Goal: Contribute content: Contribute content

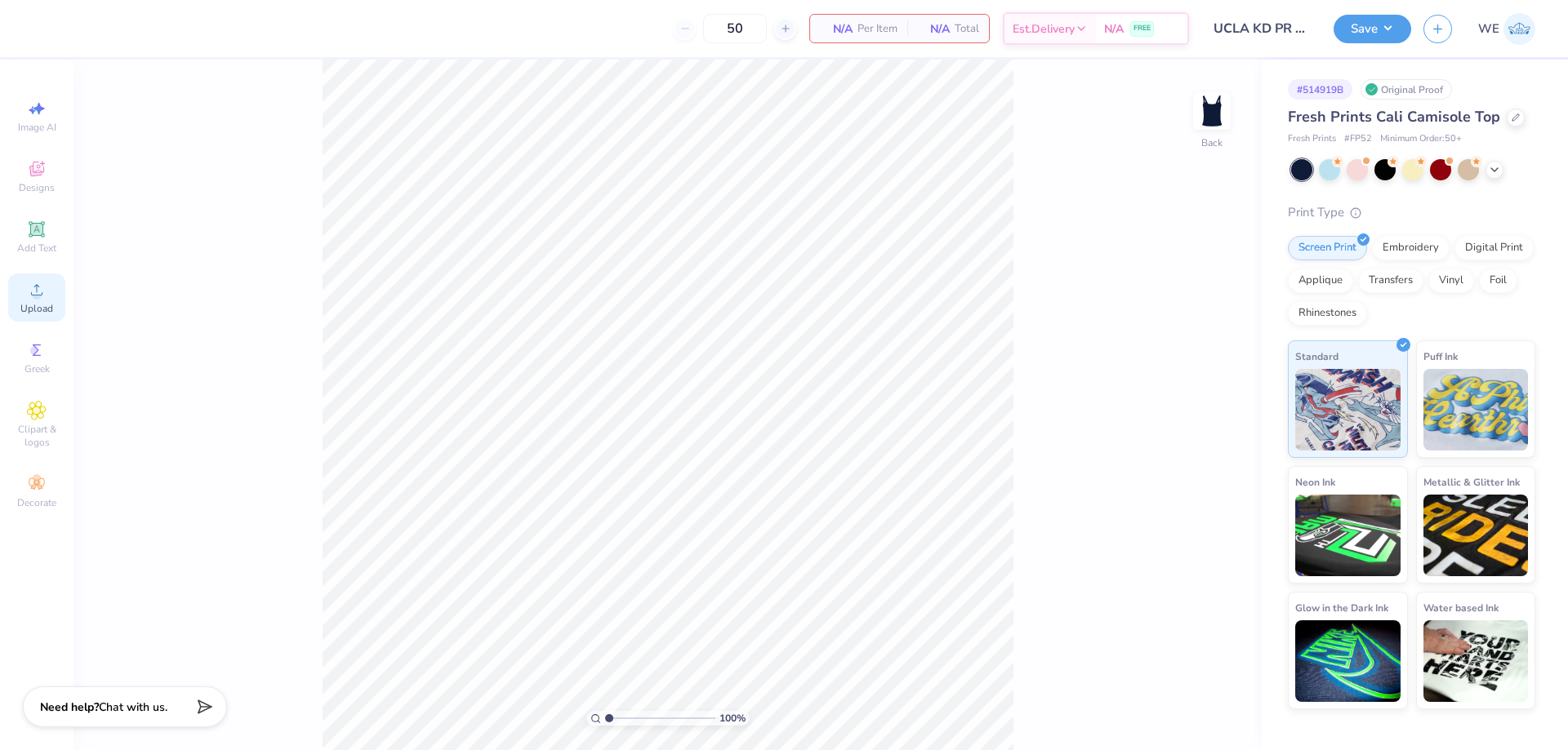
click at [36, 305] on span "Upload" at bounding box center [37, 308] width 33 height 13
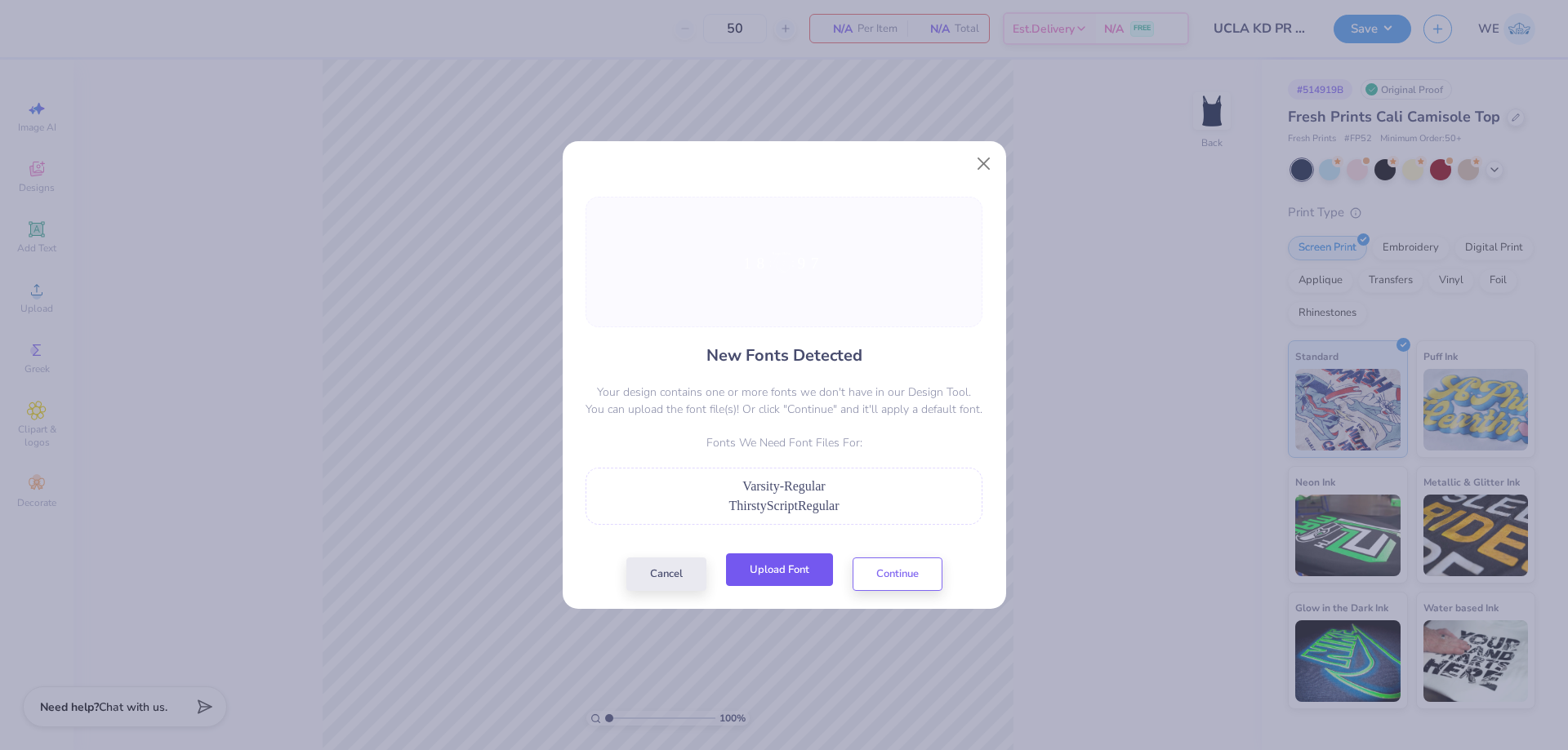
click at [769, 569] on button "Upload Font" at bounding box center [779, 570] width 107 height 34
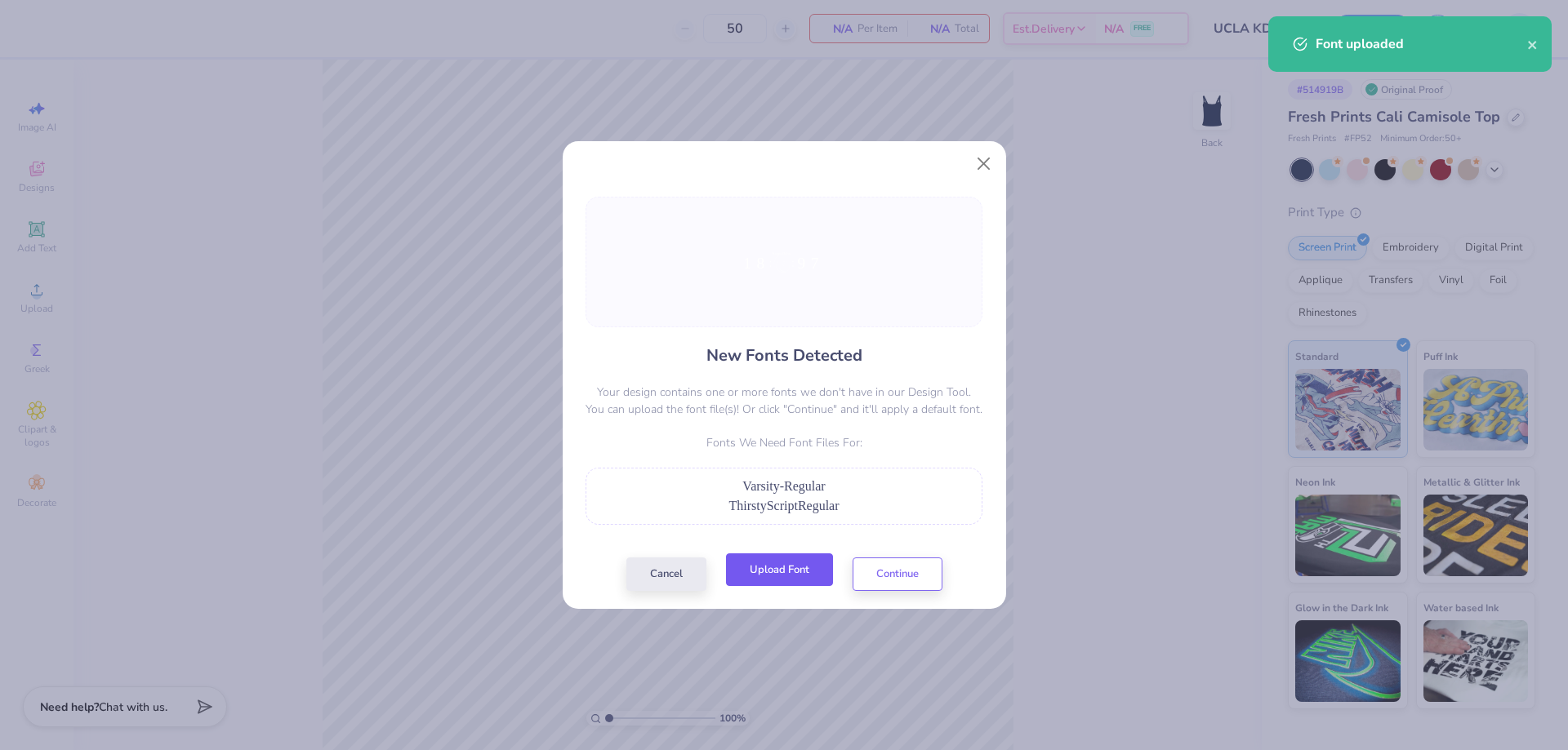
click at [775, 568] on button "Upload Font" at bounding box center [779, 570] width 107 height 34
click at [765, 573] on button "Upload Font" at bounding box center [779, 570] width 107 height 34
click at [861, 573] on button "Continue" at bounding box center [898, 570] width 90 height 34
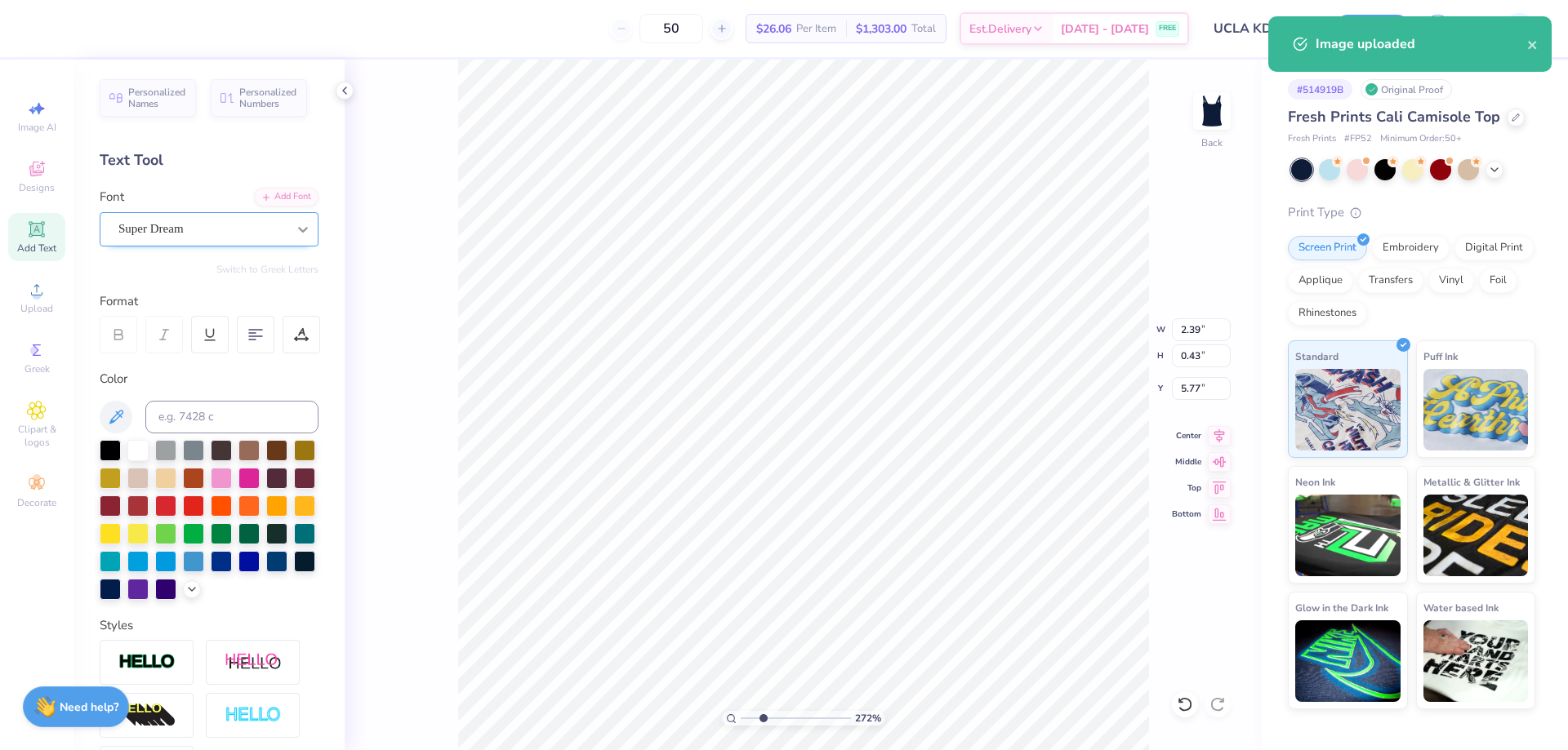
click at [295, 232] on icon at bounding box center [303, 229] width 16 height 16
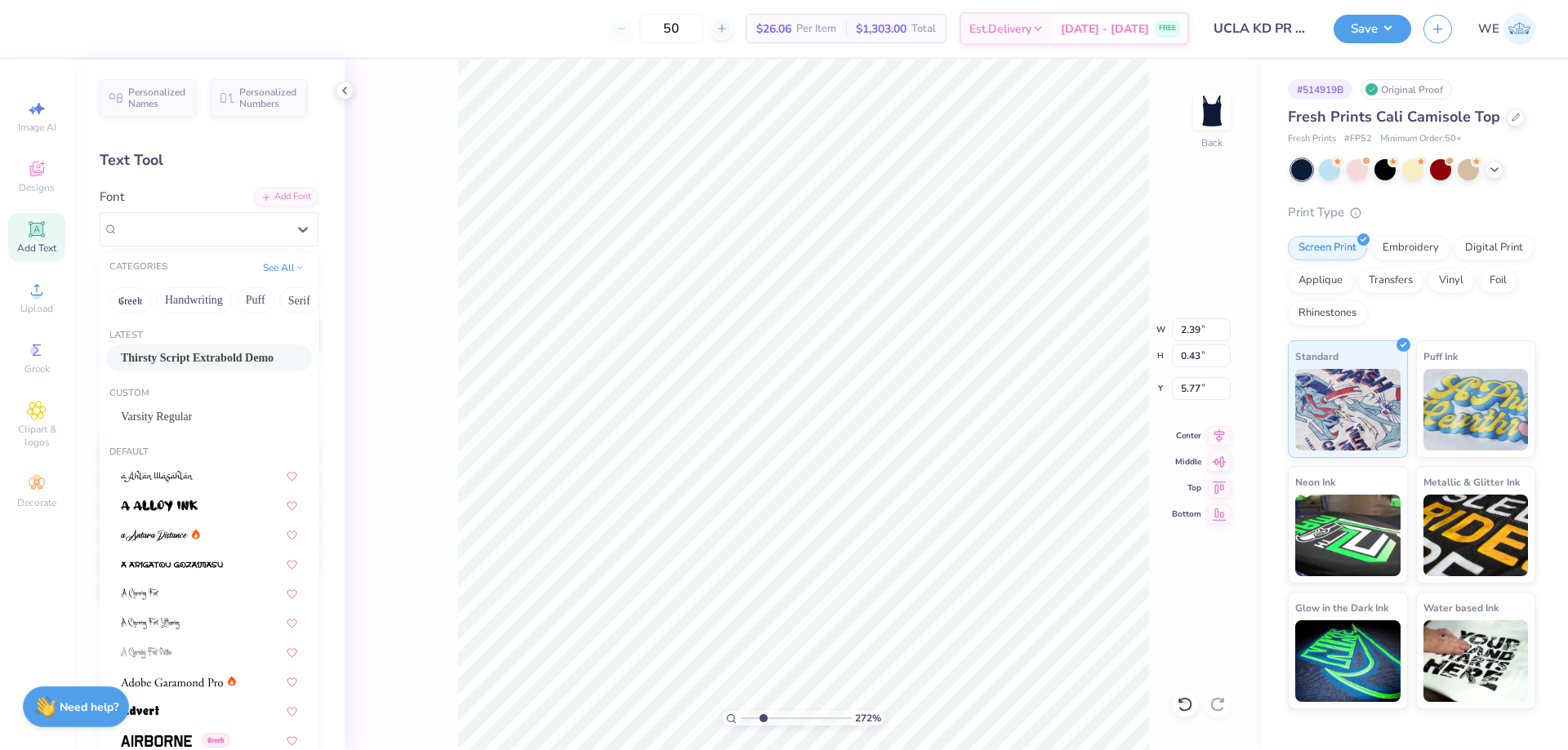
click at [203, 357] on span "Thirsty Script Extrabold Demo" at bounding box center [197, 357] width 153 height 17
type input "2.71964205036602"
type input "2.78"
type input "0.49"
type input "5.73"
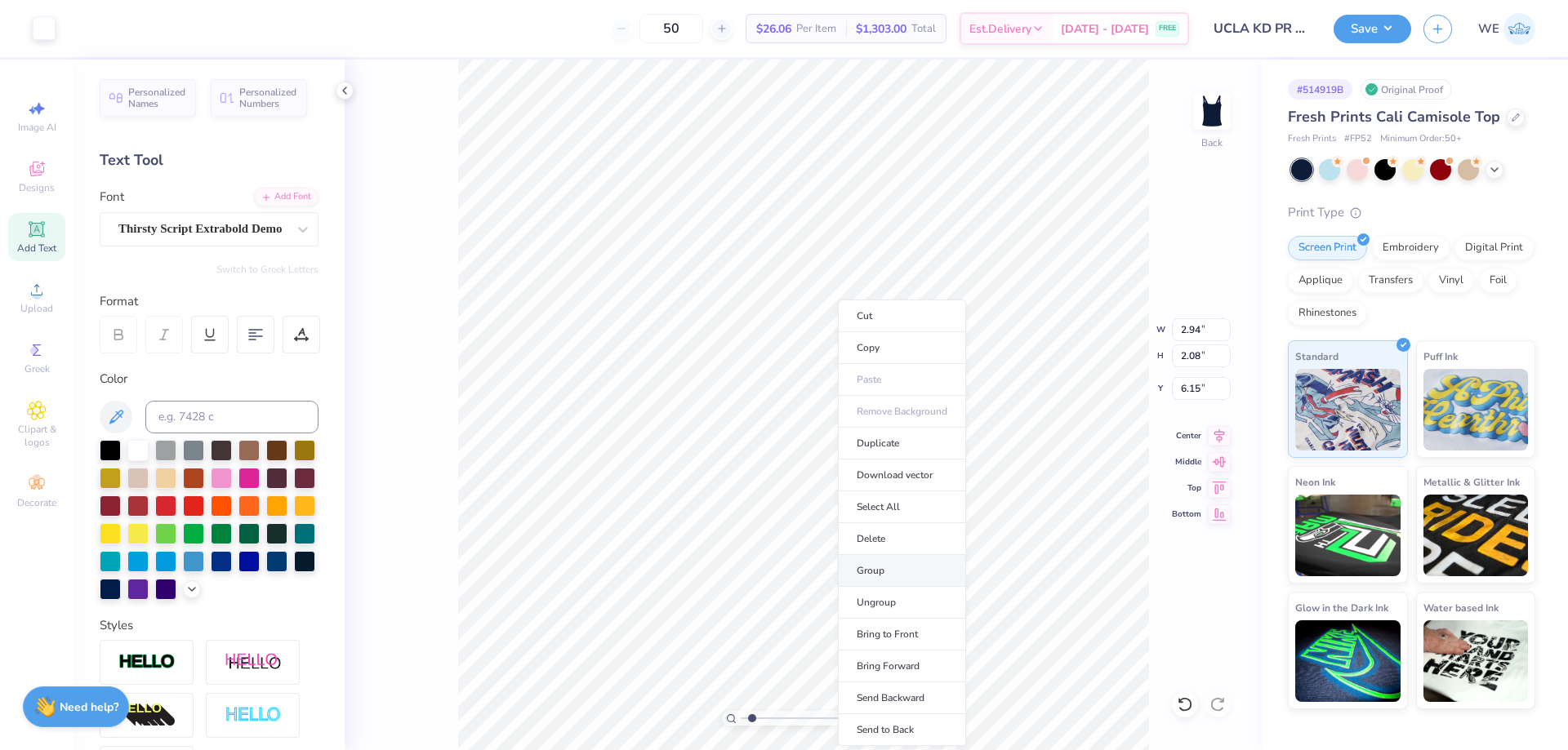
click at [893, 576] on li "Group" at bounding box center [902, 571] width 128 height 32
click at [1225, 430] on icon at bounding box center [1219, 433] width 23 height 20
click at [1216, 435] on icon at bounding box center [1219, 433] width 23 height 20
click at [227, 234] on div "Super Dream" at bounding box center [203, 228] width 172 height 25
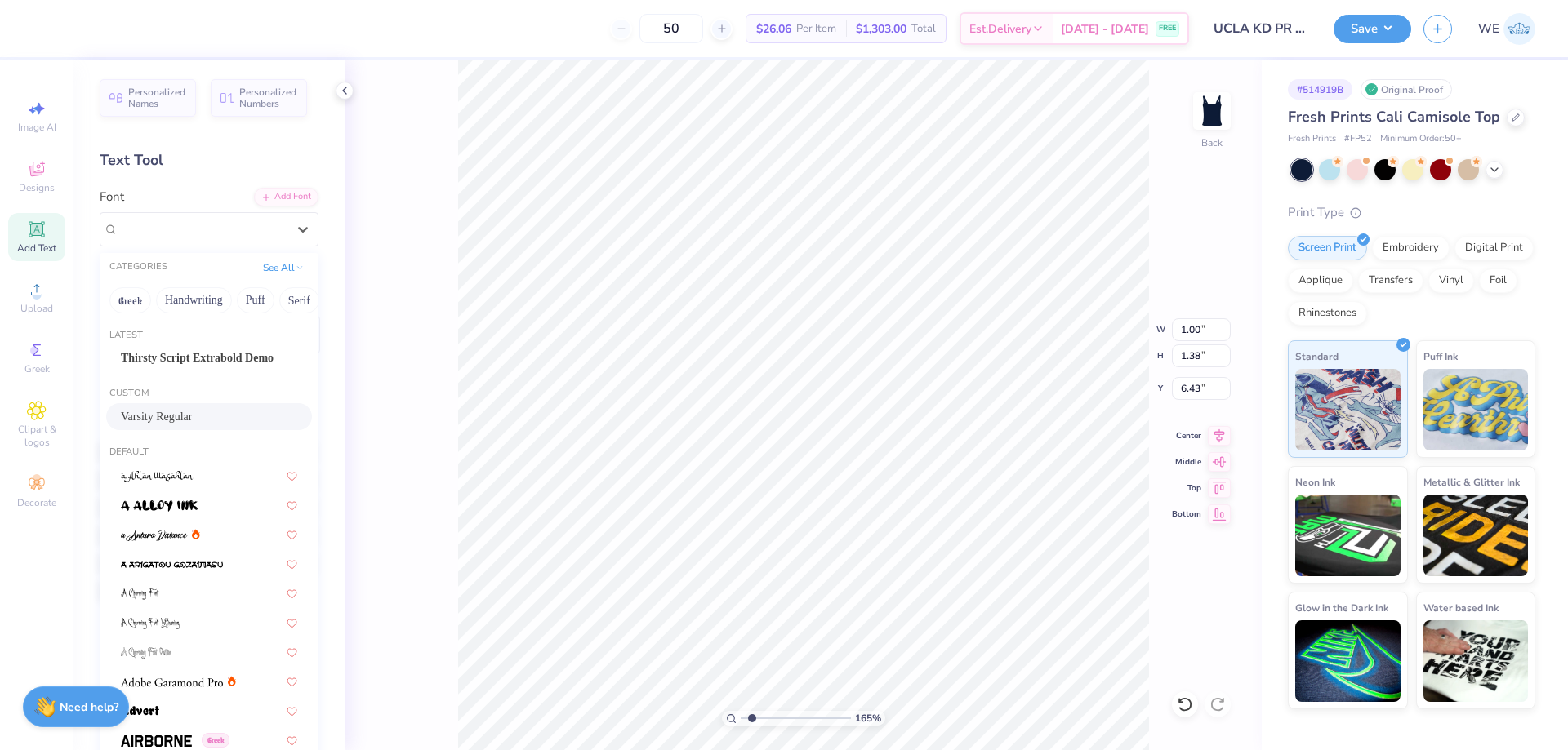
click at [191, 419] on span "Varsity Regular" at bounding box center [156, 416] width 71 height 17
type input "1.6491337272538"
type input "1.03"
type input "1.35"
type input "6.58"
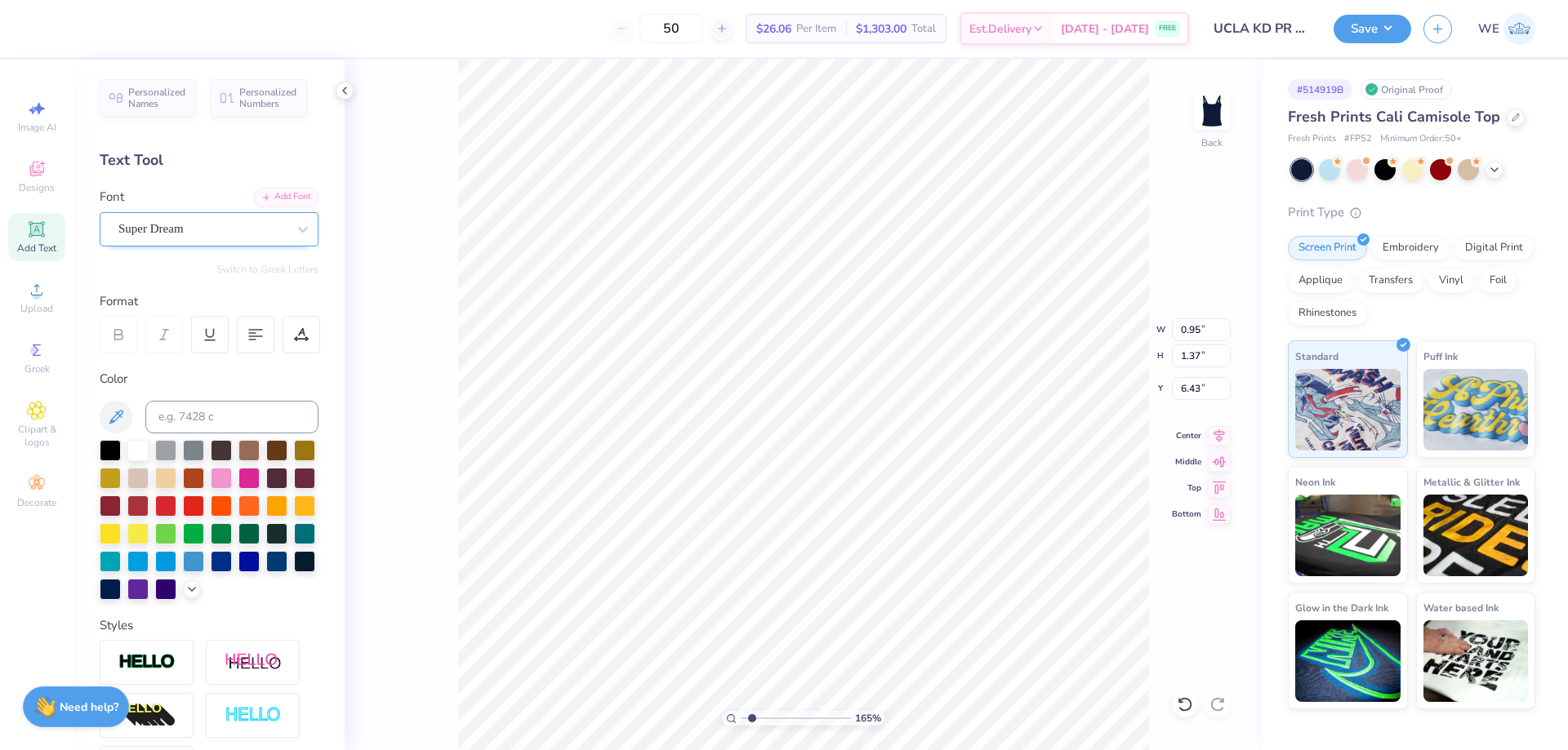
click at [213, 217] on div "Super Dream" at bounding box center [203, 228] width 172 height 25
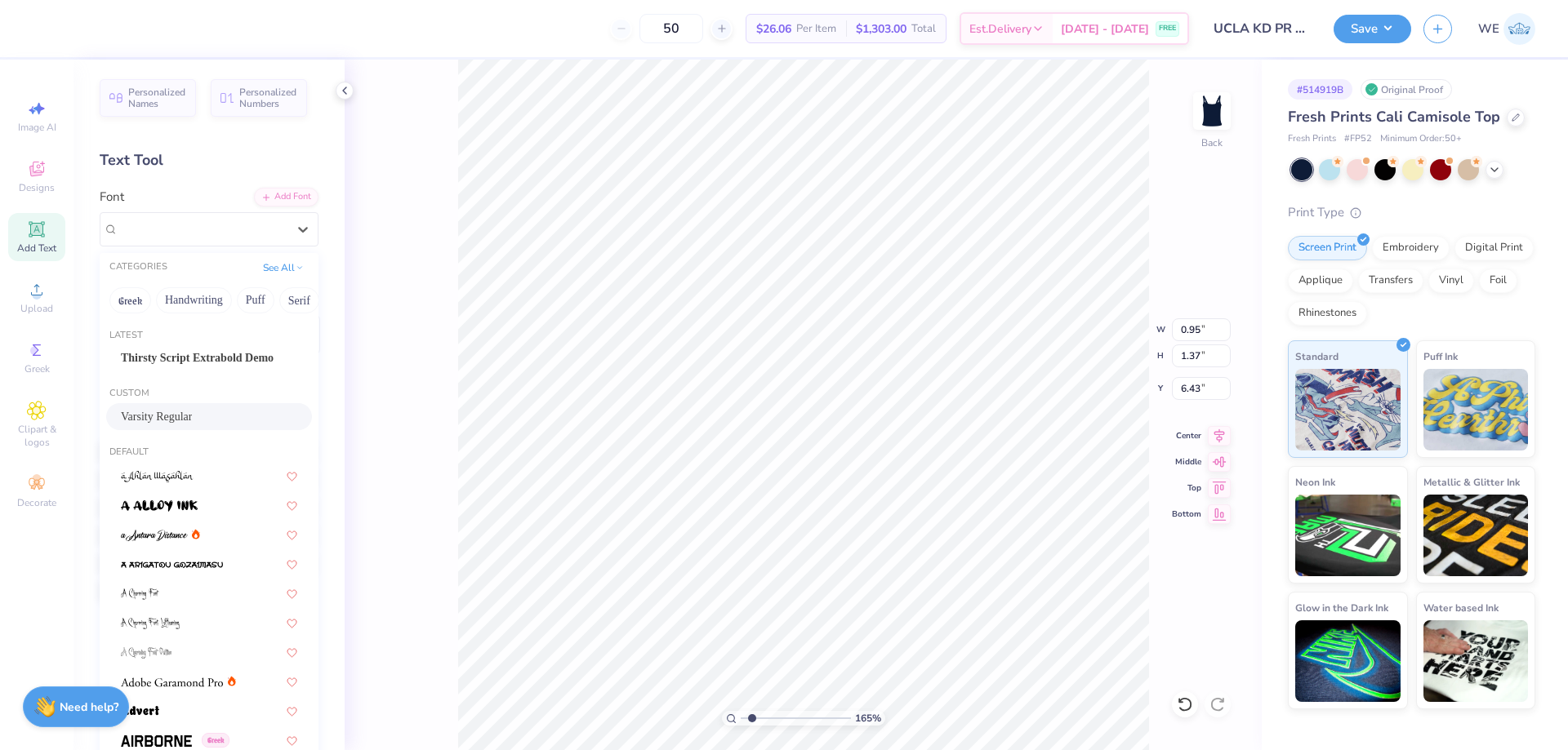
click at [172, 417] on span "Varsity Regular" at bounding box center [156, 416] width 71 height 17
type input "1.6491337272538"
type input "1.03"
type input "1.35"
type input "6.58"
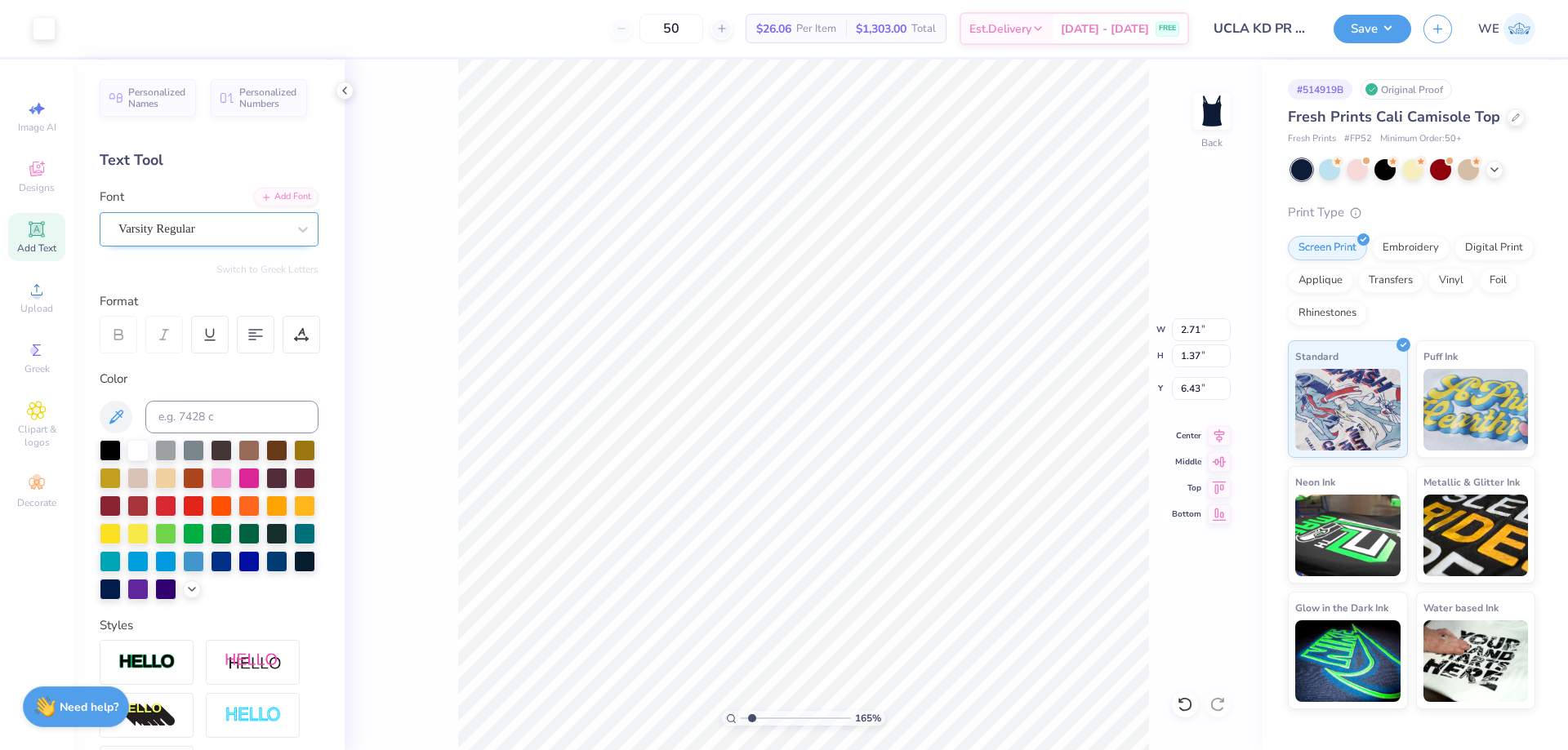
click at [241, 232] on div "Varsity Regular" at bounding box center [203, 228] width 172 height 25
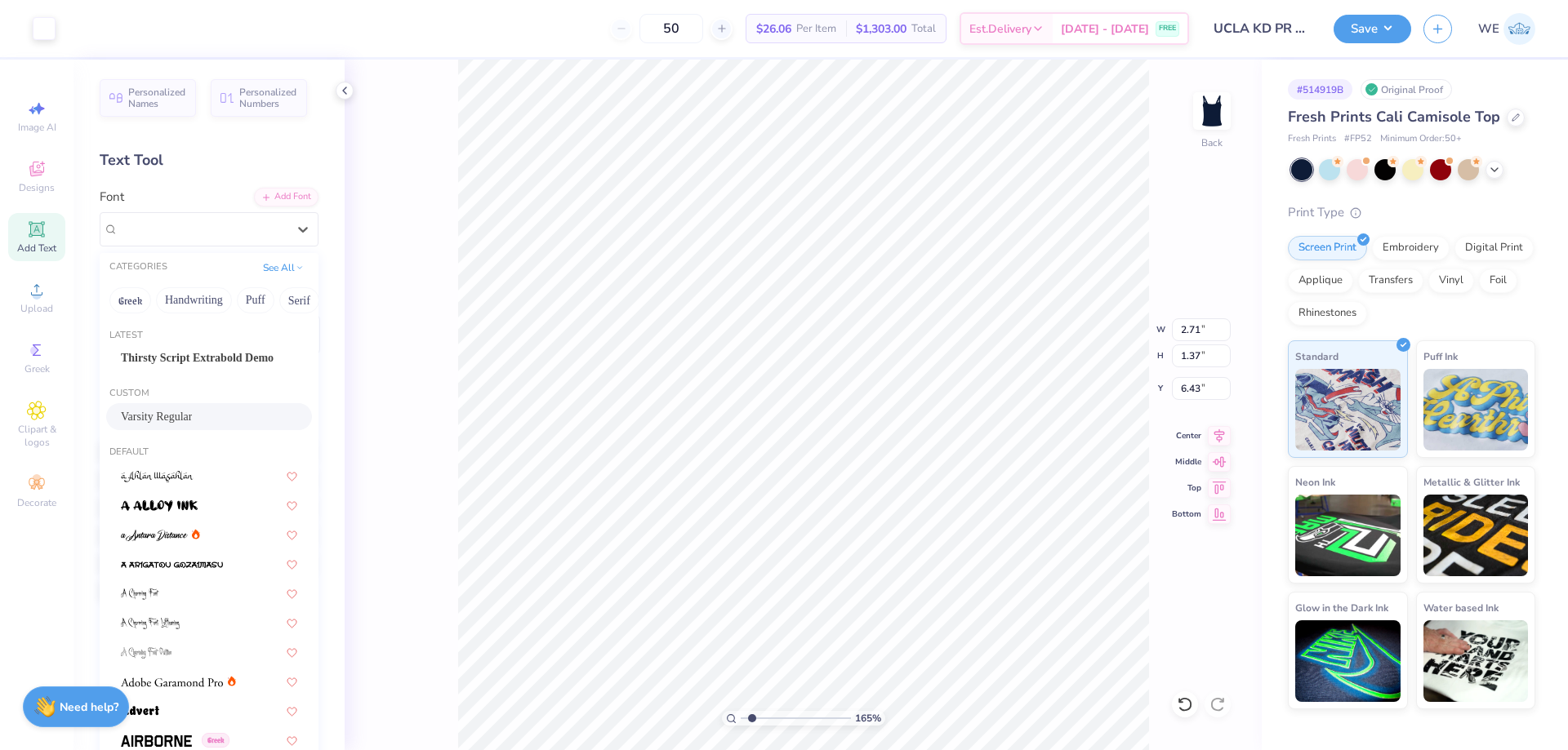
click at [188, 419] on span "Varsity Regular" at bounding box center [156, 416] width 71 height 17
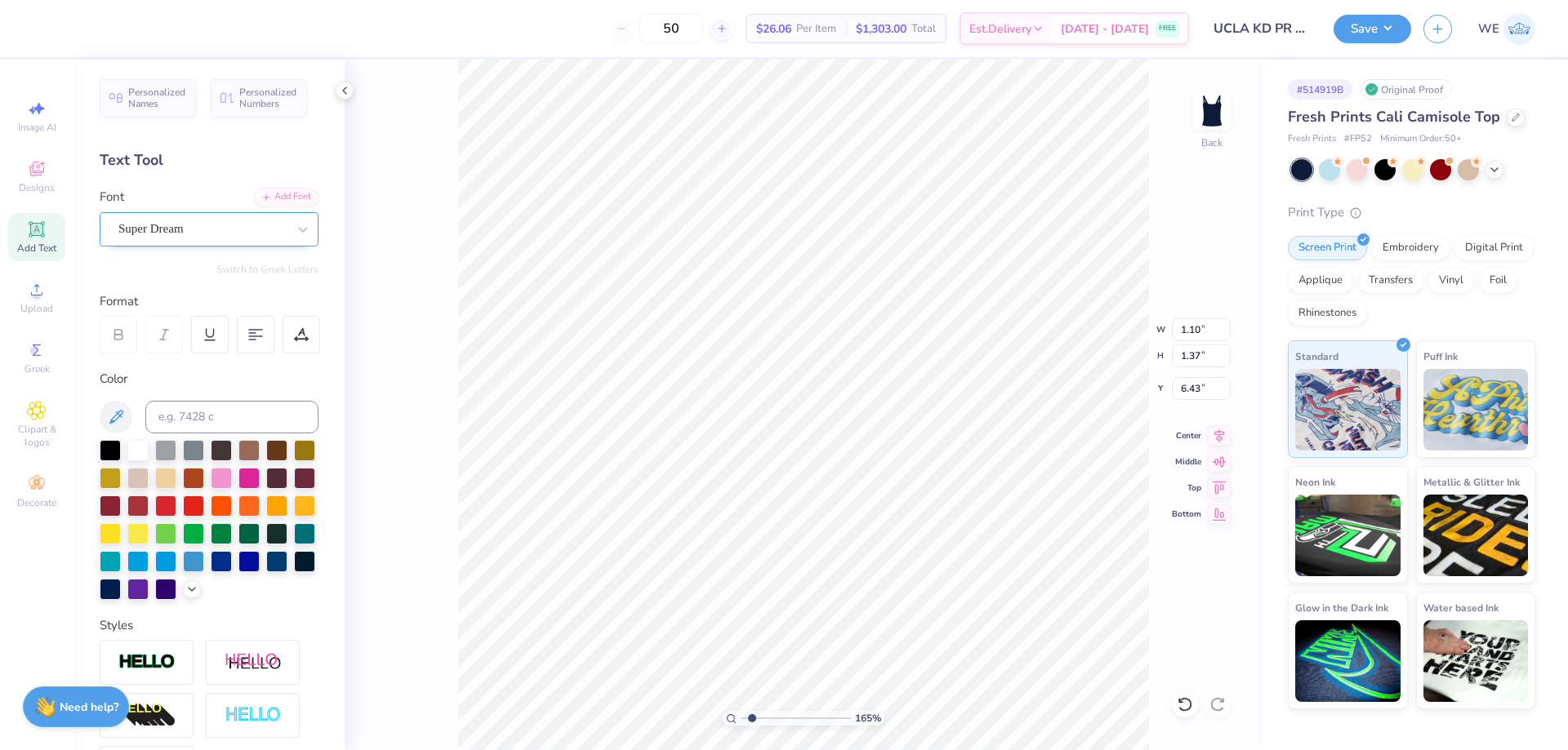
click at [186, 222] on div "Super Dream" at bounding box center [203, 228] width 172 height 25
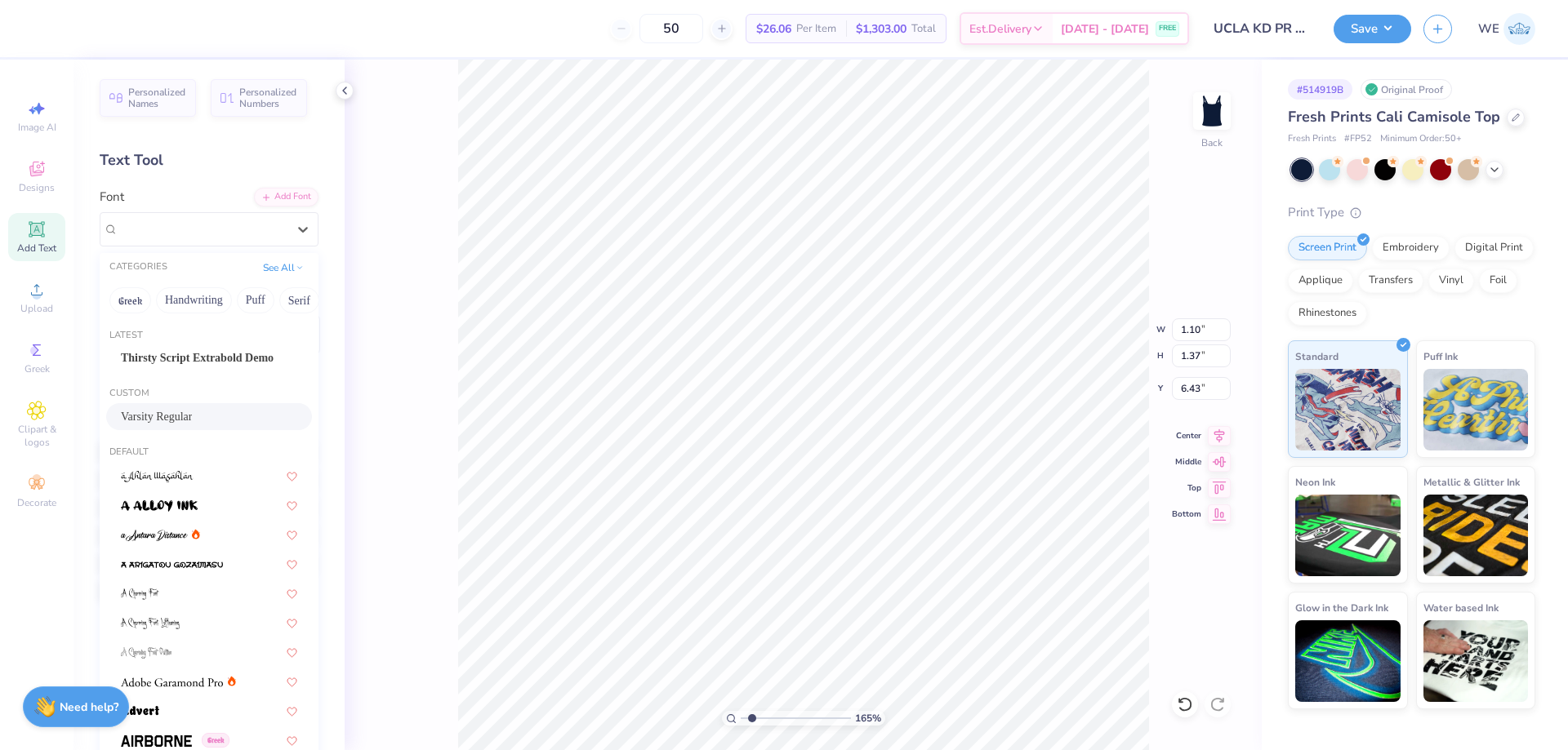
click at [163, 420] on span "Varsity Regular" at bounding box center [156, 416] width 71 height 17
type input "1.6491337272538"
type input "1.02"
type input "1.35"
type input "6.58"
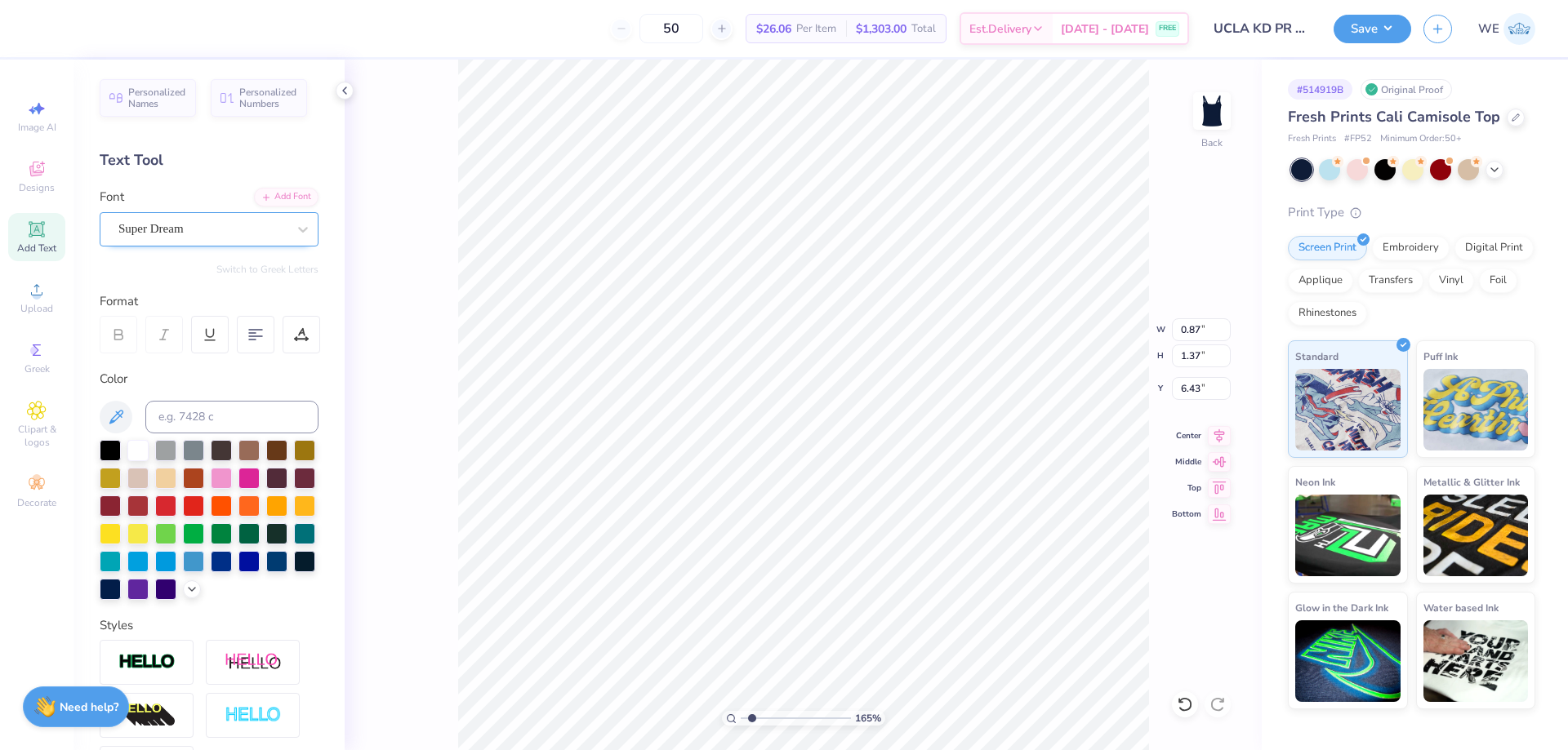
click at [239, 231] on div "Super Dream" at bounding box center [203, 228] width 172 height 25
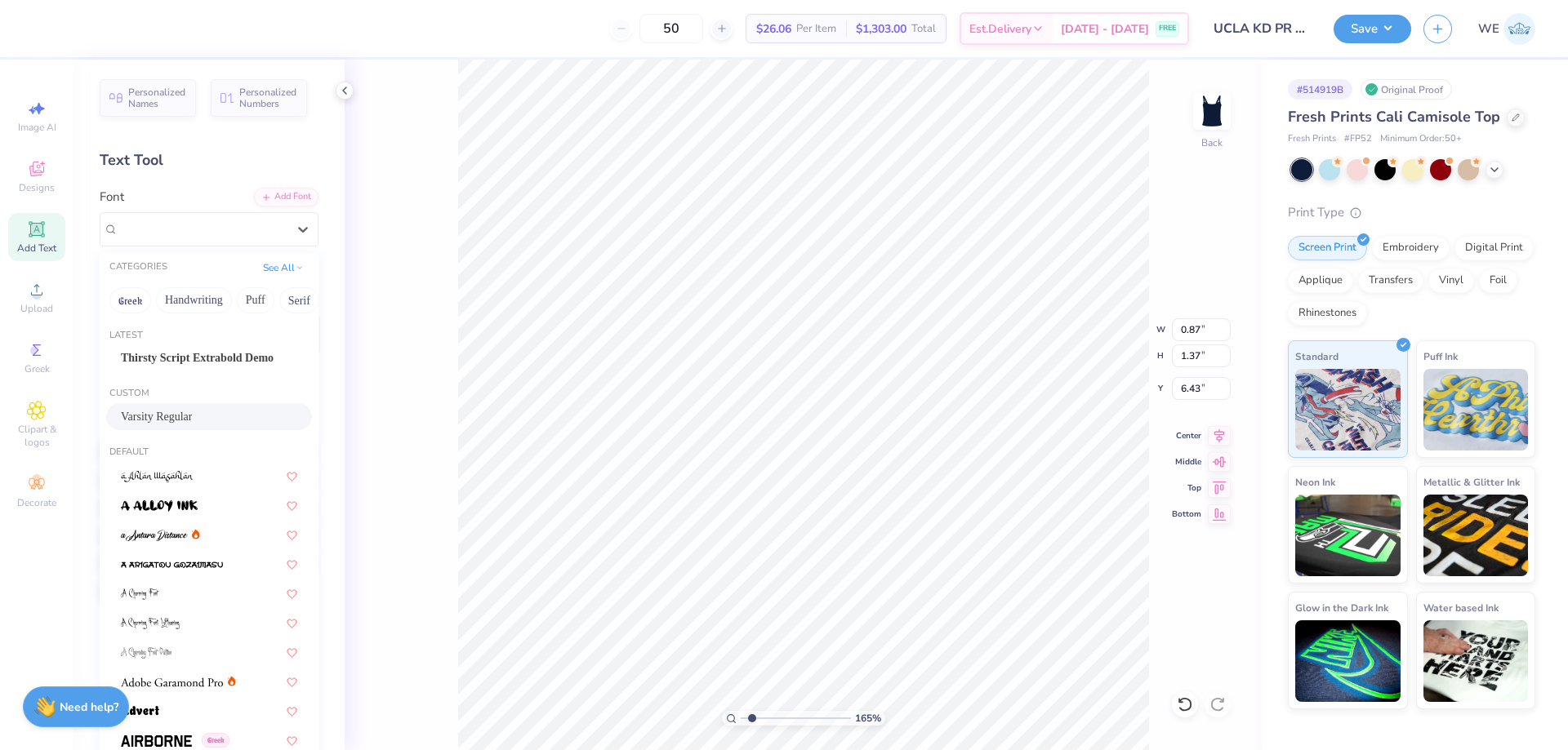
click at [191, 413] on span "Varsity Regular" at bounding box center [156, 416] width 71 height 17
type input "1.6491337272538"
type input "0.68"
type input "1.35"
type input "6.58"
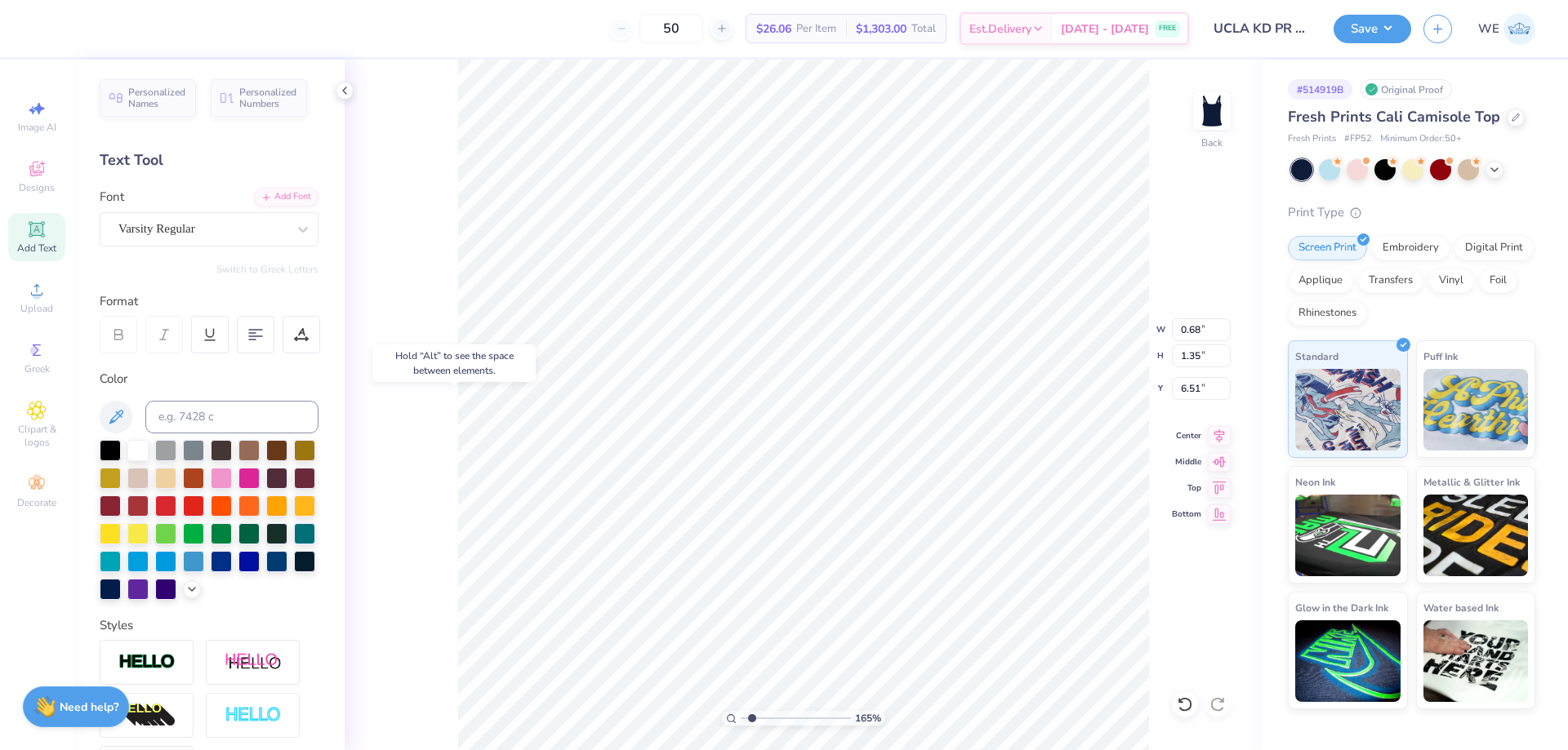
type input "1.6491337272538"
type input "6.58"
click at [1224, 462] on icon at bounding box center [1219, 460] width 23 height 20
type input "1.6491337272538"
type input "5.96"
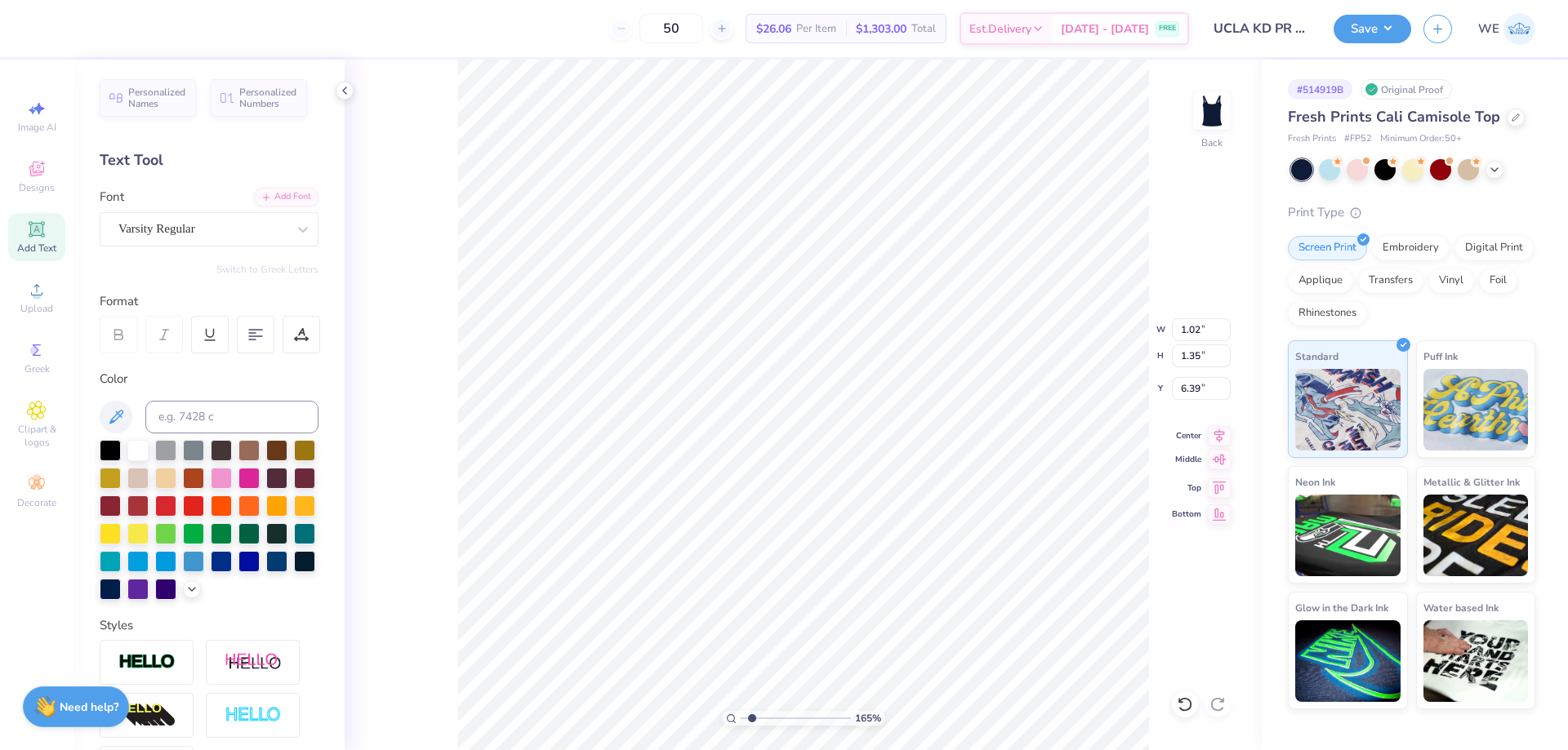
click at [1222, 463] on icon at bounding box center [1219, 460] width 23 height 20
type input "1.6491337272538"
type input "6.32"
click at [1216, 456] on icon at bounding box center [1219, 460] width 23 height 20
type input "1.6491337272538"
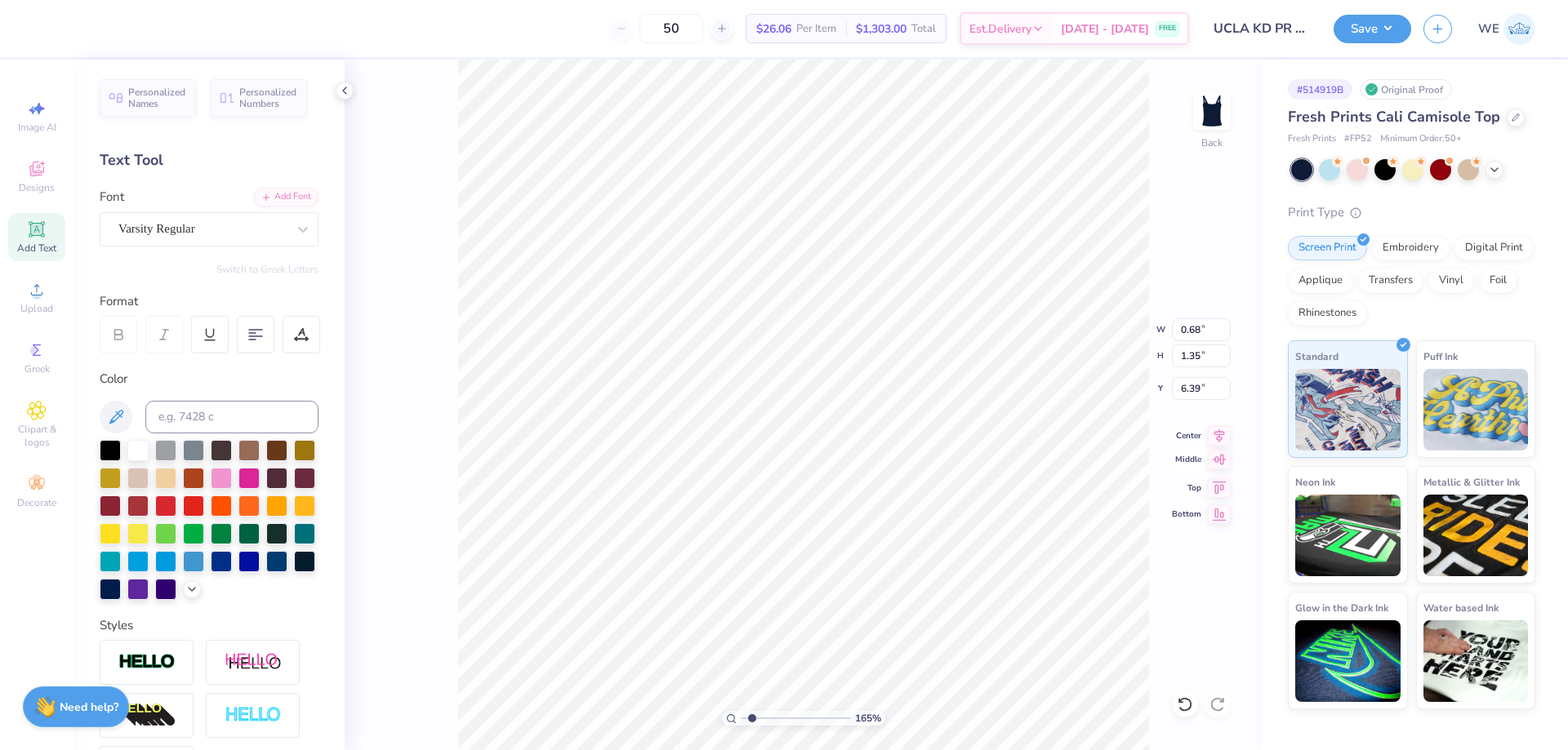
type input "6.32"
click at [1225, 458] on icon at bounding box center [1219, 460] width 23 height 20
type input "1.6491337272538"
type input "6.32"
click at [1226, 462] on icon at bounding box center [1219, 460] width 23 height 20
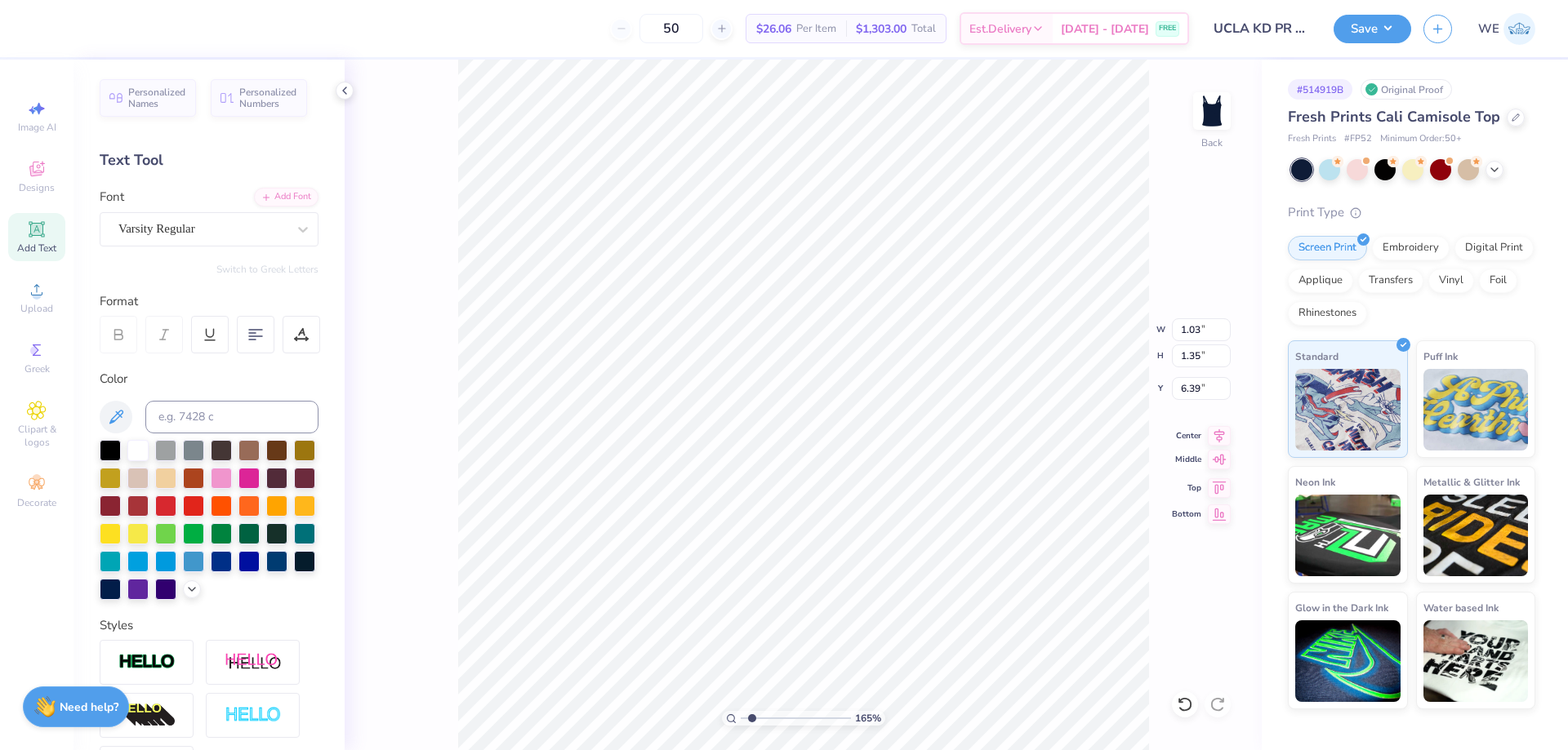
type input "1.6491337272538"
type input "6.32"
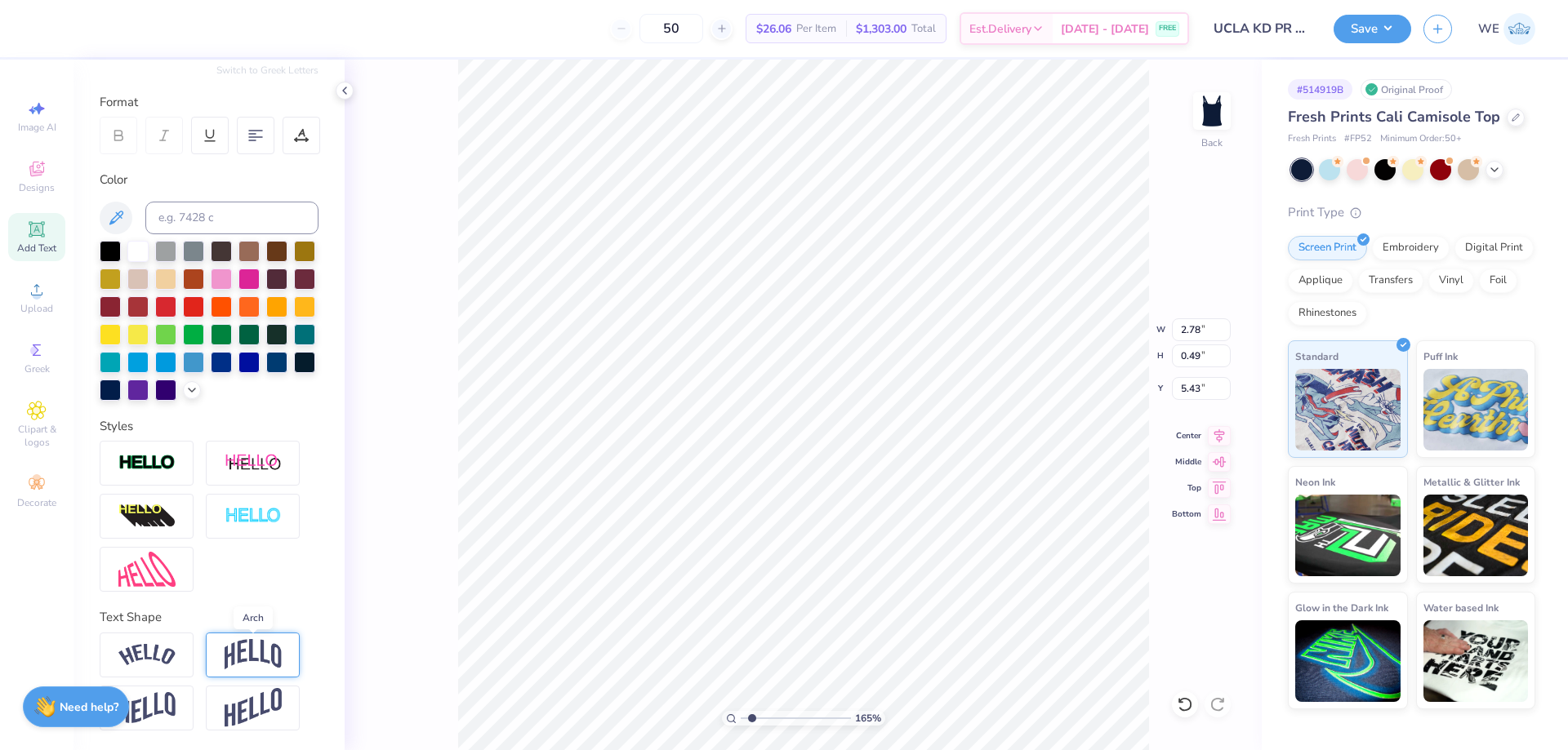
click at [241, 653] on img at bounding box center [253, 654] width 57 height 31
type input "1.6491337272538"
type input "0.89"
type input "5.23"
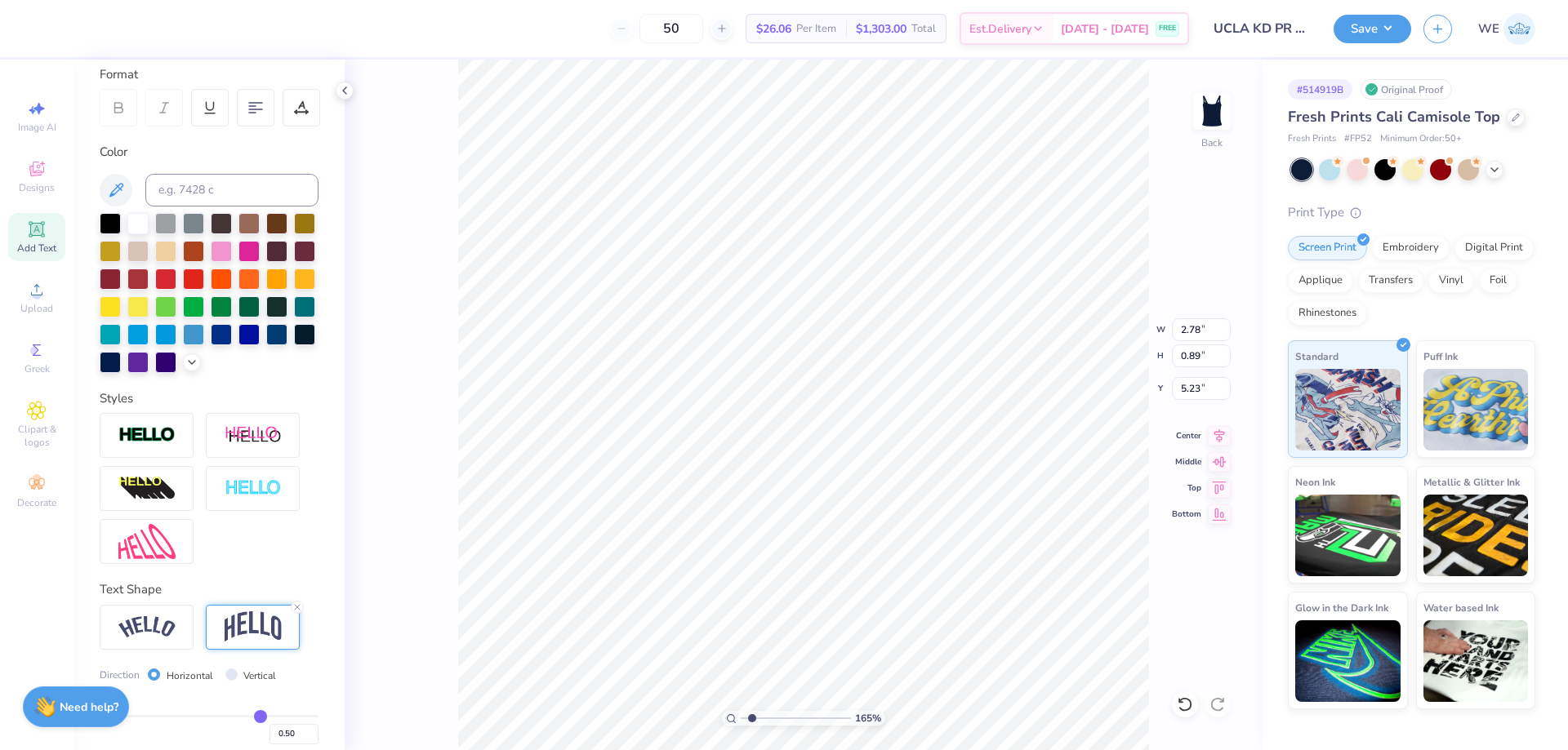
scroll to position [321, 0]
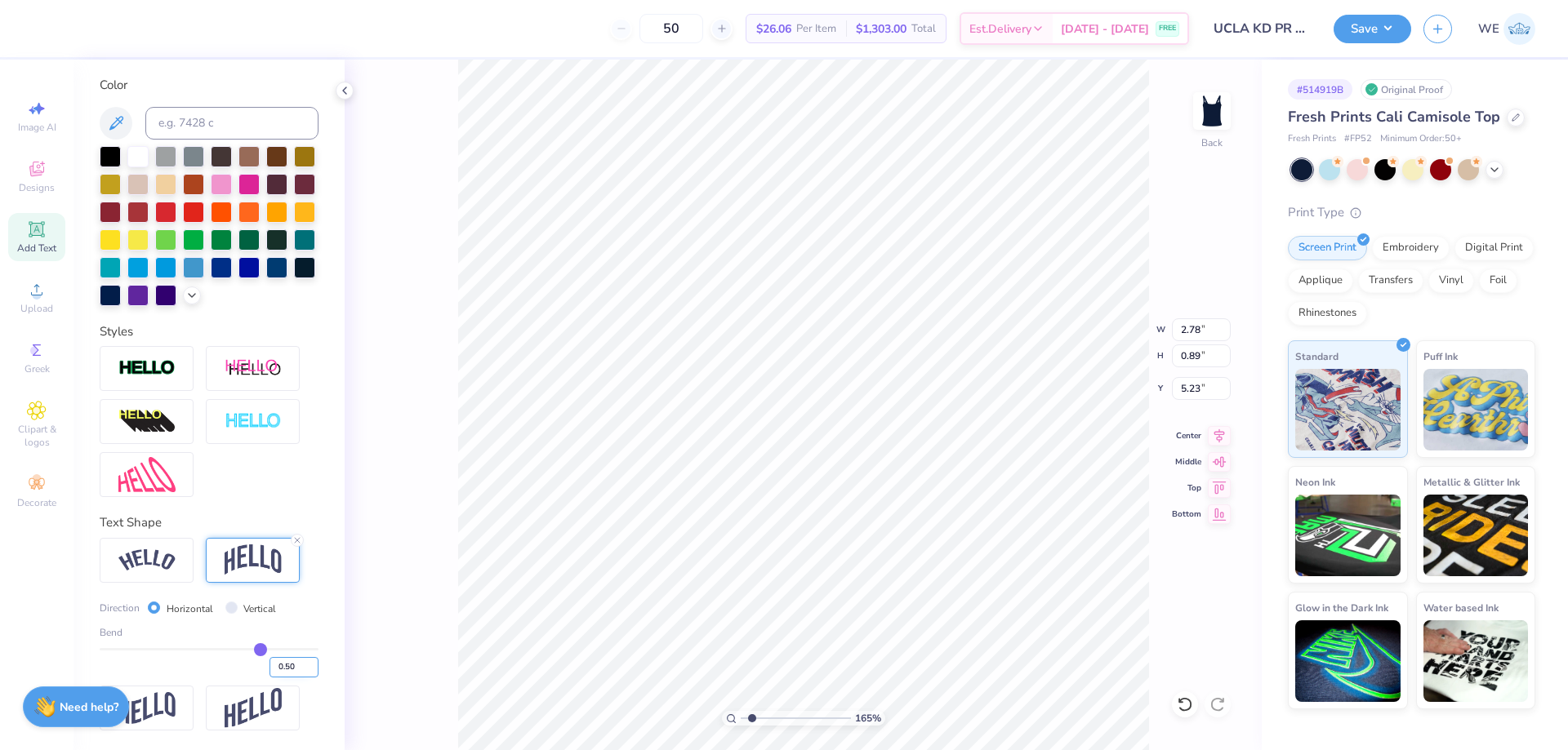
click at [278, 666] on input "0.50" at bounding box center [294, 667] width 49 height 20
type input "0.20"
type input "0.2"
type input "1.6491337272538"
type input "0.59"
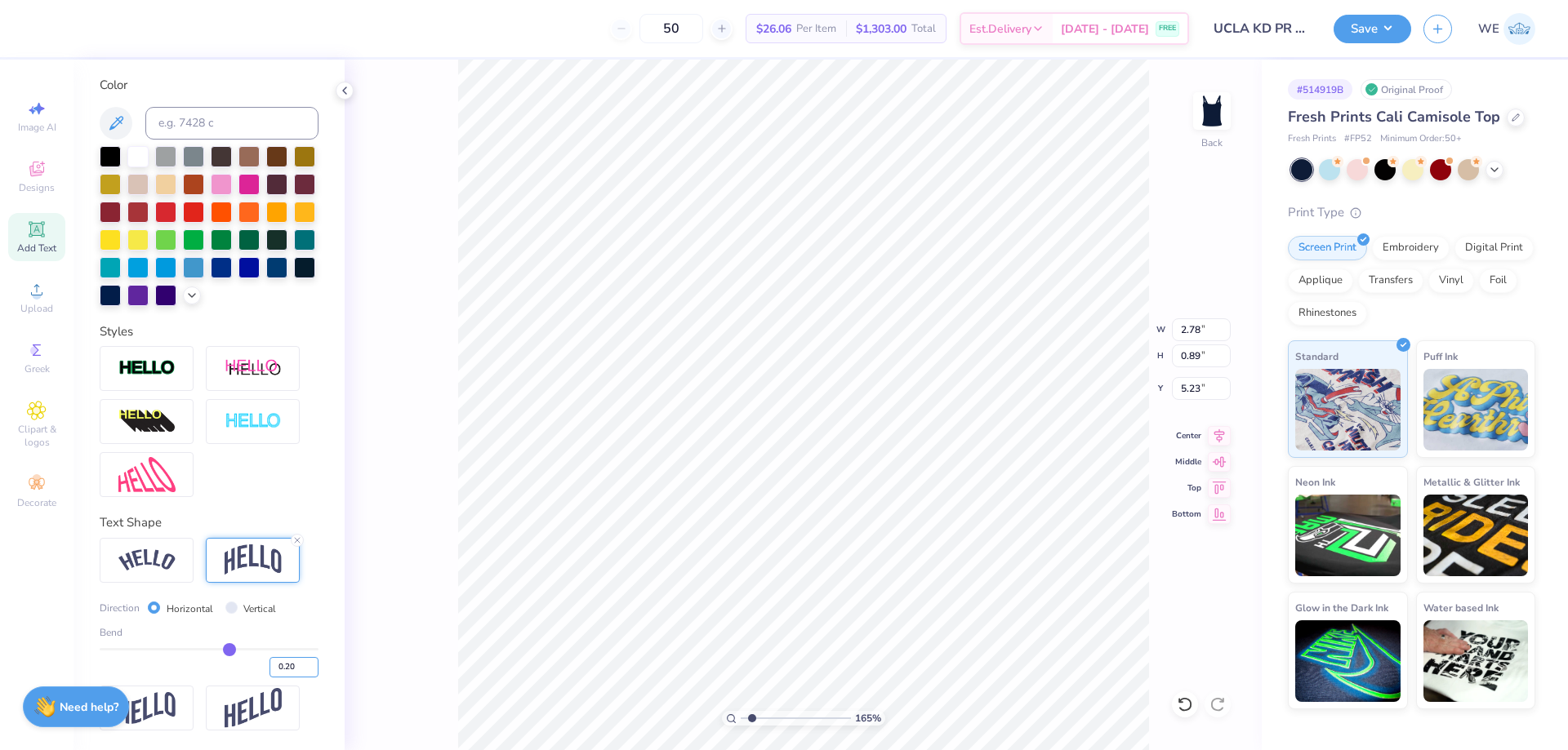
type input "5.38"
click at [382, 586] on div "165 % Back W 2.78 2.78 " H 0.59 0.59 " Y 5.38 5.38 " Center Middle Top Bottom" at bounding box center [803, 405] width 917 height 690
type input "1"
click at [1210, 335] on input "9.10" at bounding box center [1201, 330] width 59 height 23
type input "7.00"
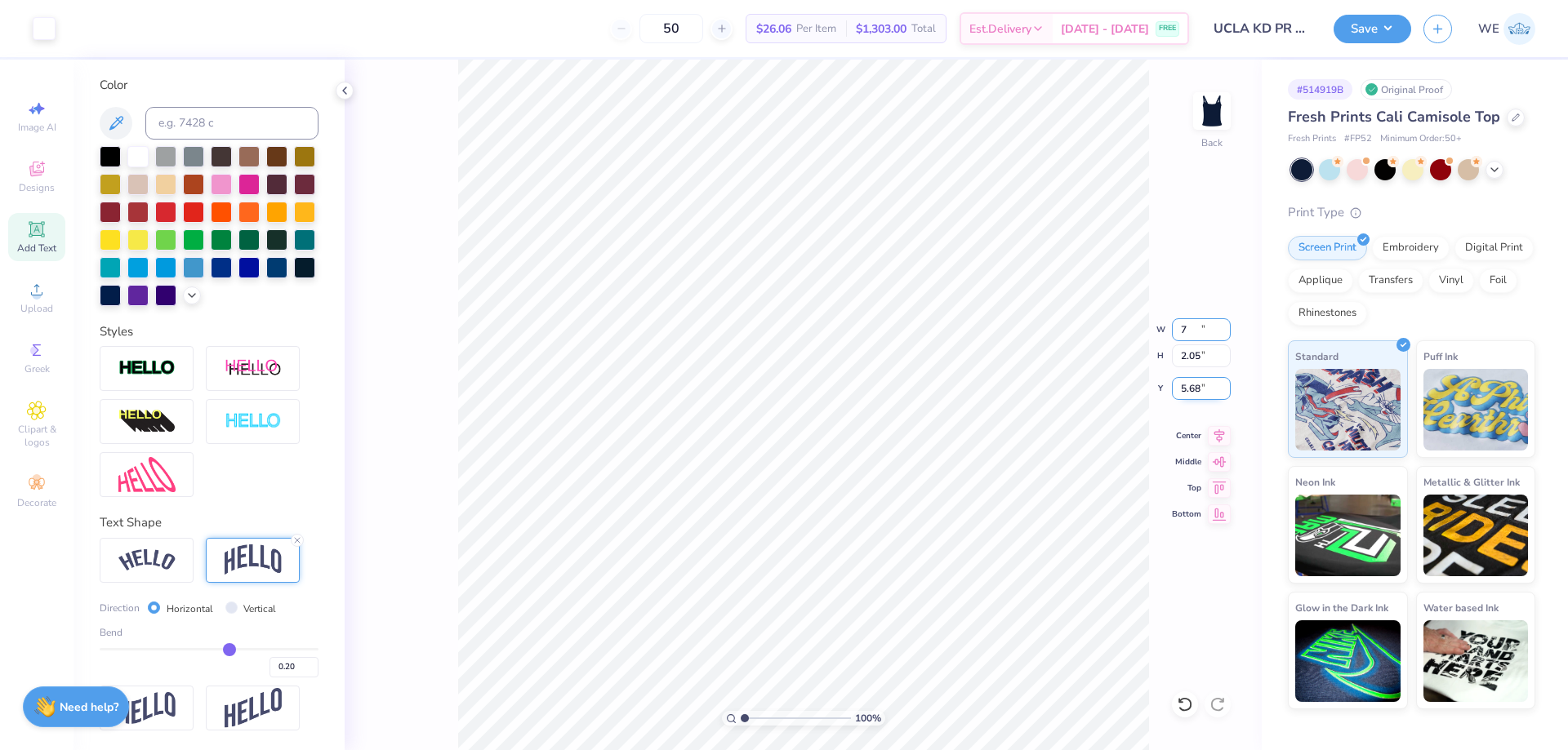
type input "2.05"
click at [1190, 388] on input "5.68" at bounding box center [1201, 388] width 59 height 23
type input "3.00"
click at [1192, 385] on input "3.00" at bounding box center [1201, 388] width 59 height 23
type input "2.00"
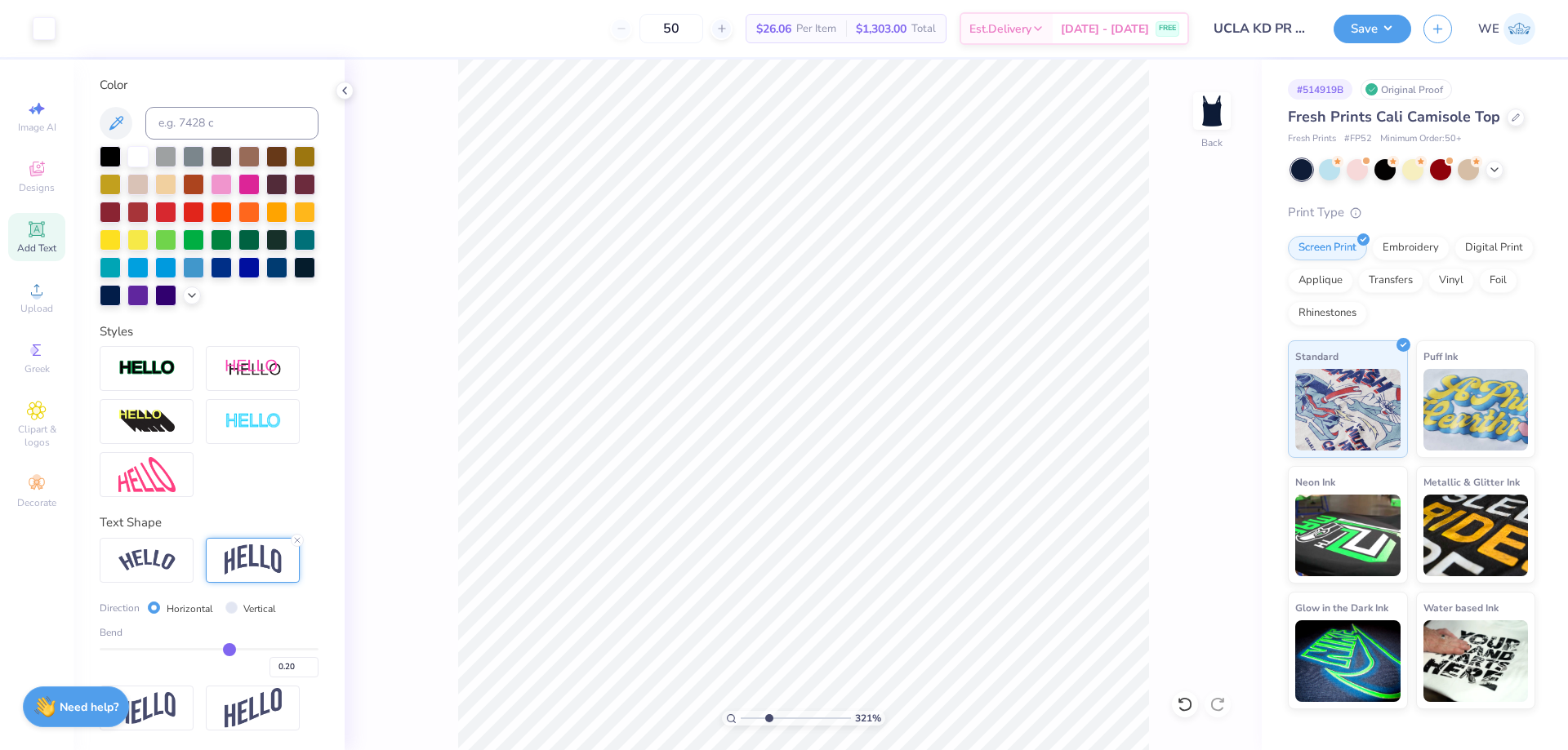
type input "3.21314535235116"
click at [1197, 334] on input "2.14" at bounding box center [1201, 330] width 59 height 23
click at [1214, 328] on input "2.19" at bounding box center [1201, 330] width 59 height 23
type input "2.5"
type input "3.21314535235116"
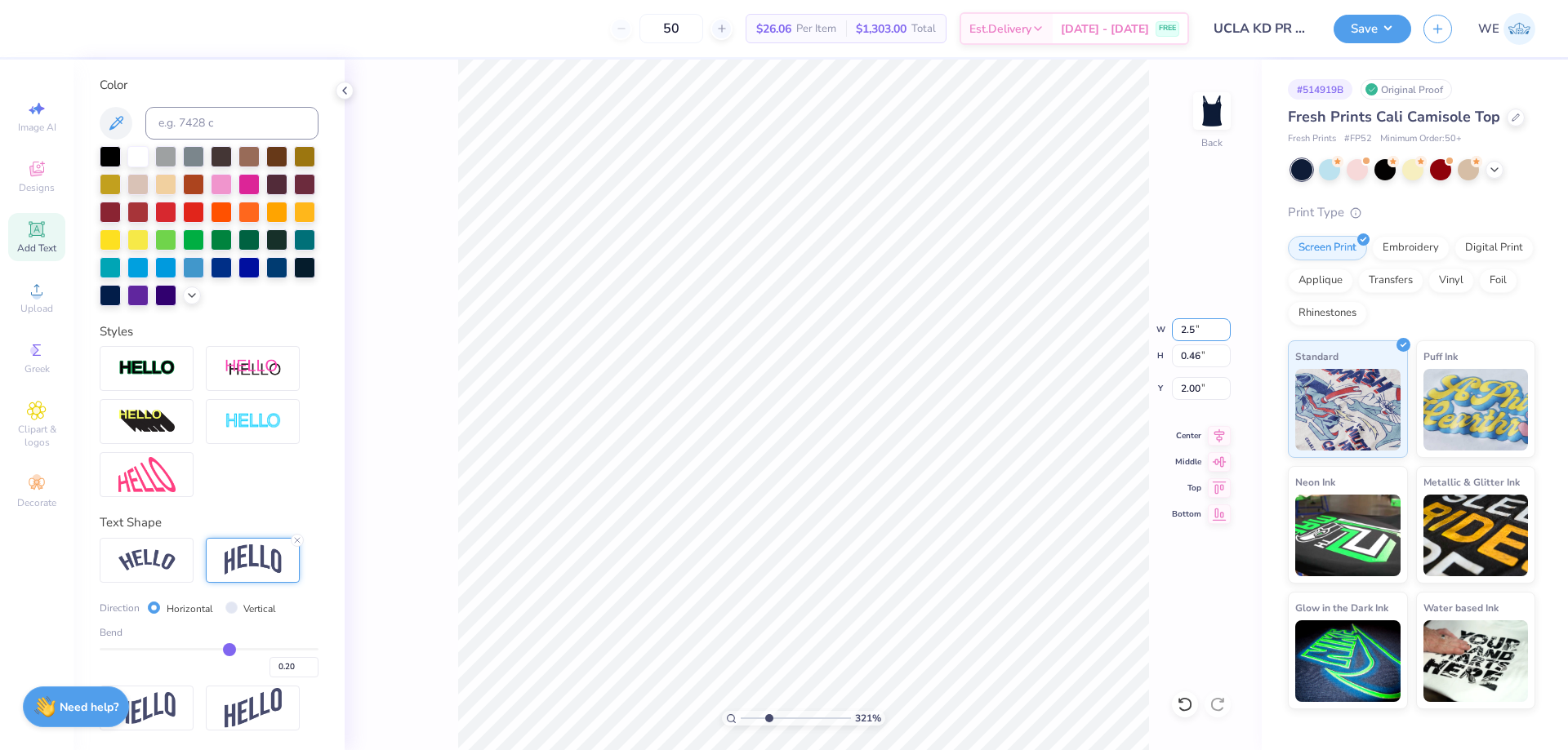
type input "2.50"
type input "0.54"
type input "1.96"
type input "6.26044018427073"
type input "1.94"
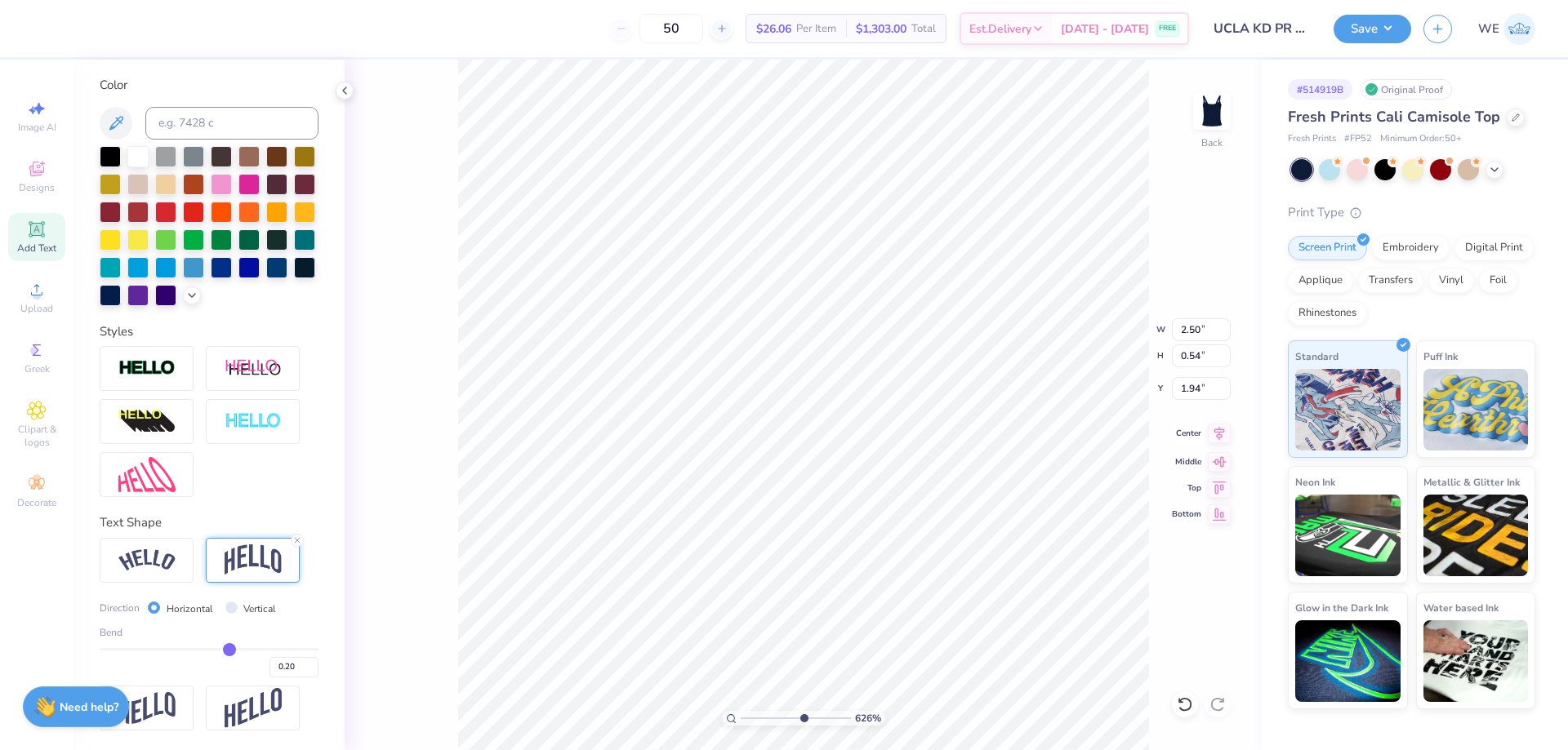
click at [1222, 438] on icon at bounding box center [1219, 433] width 23 height 20
type input "1"
drag, startPoint x: 1377, startPoint y: 30, endPoint x: 1376, endPoint y: 39, distance: 9.1
click at [1377, 31] on button "Save" at bounding box center [1372, 26] width 78 height 29
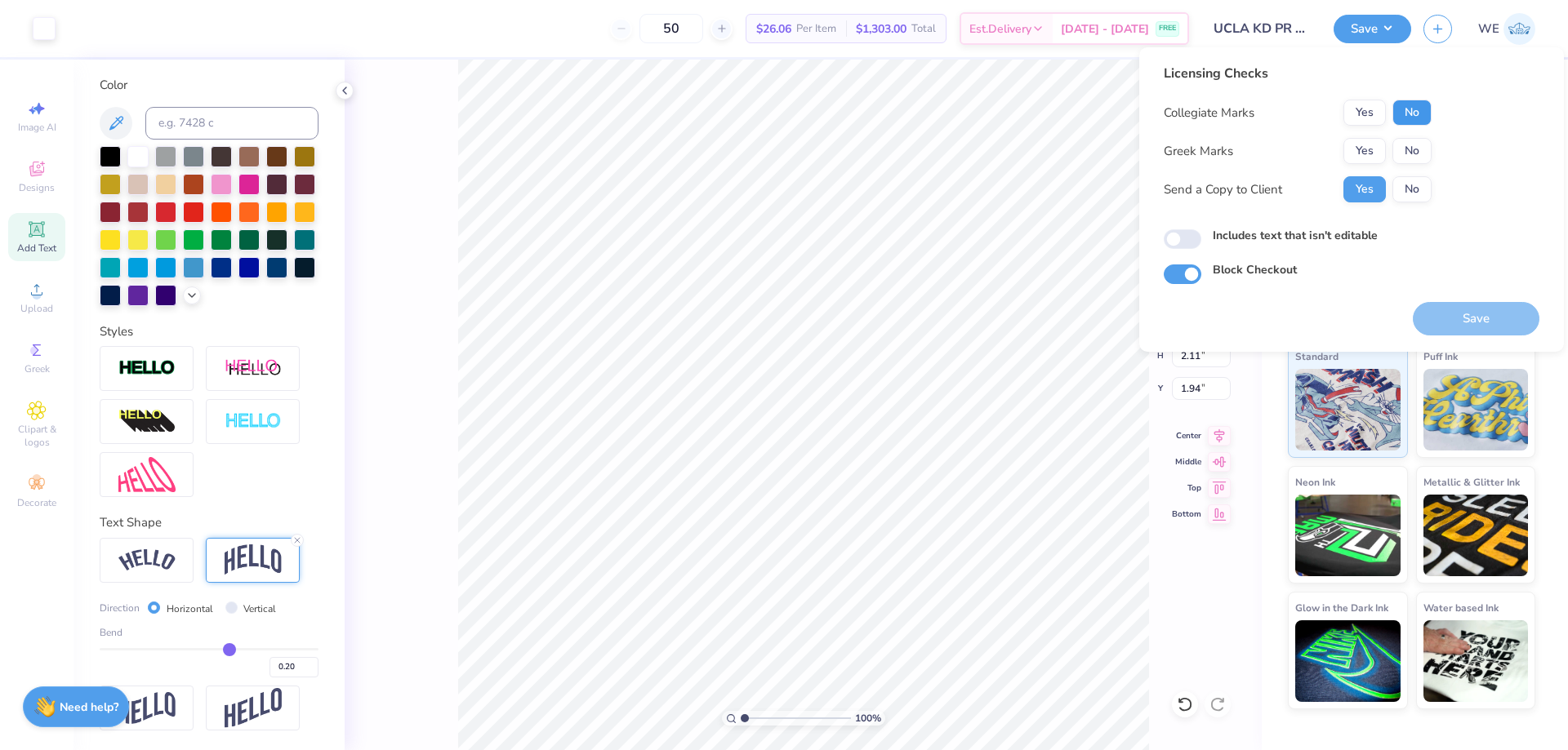
drag, startPoint x: 1417, startPoint y: 115, endPoint x: 1394, endPoint y: 134, distance: 29.8
click at [1416, 115] on button "No" at bounding box center [1412, 113] width 39 height 26
click at [1372, 145] on button "Yes" at bounding box center [1364, 151] width 43 height 26
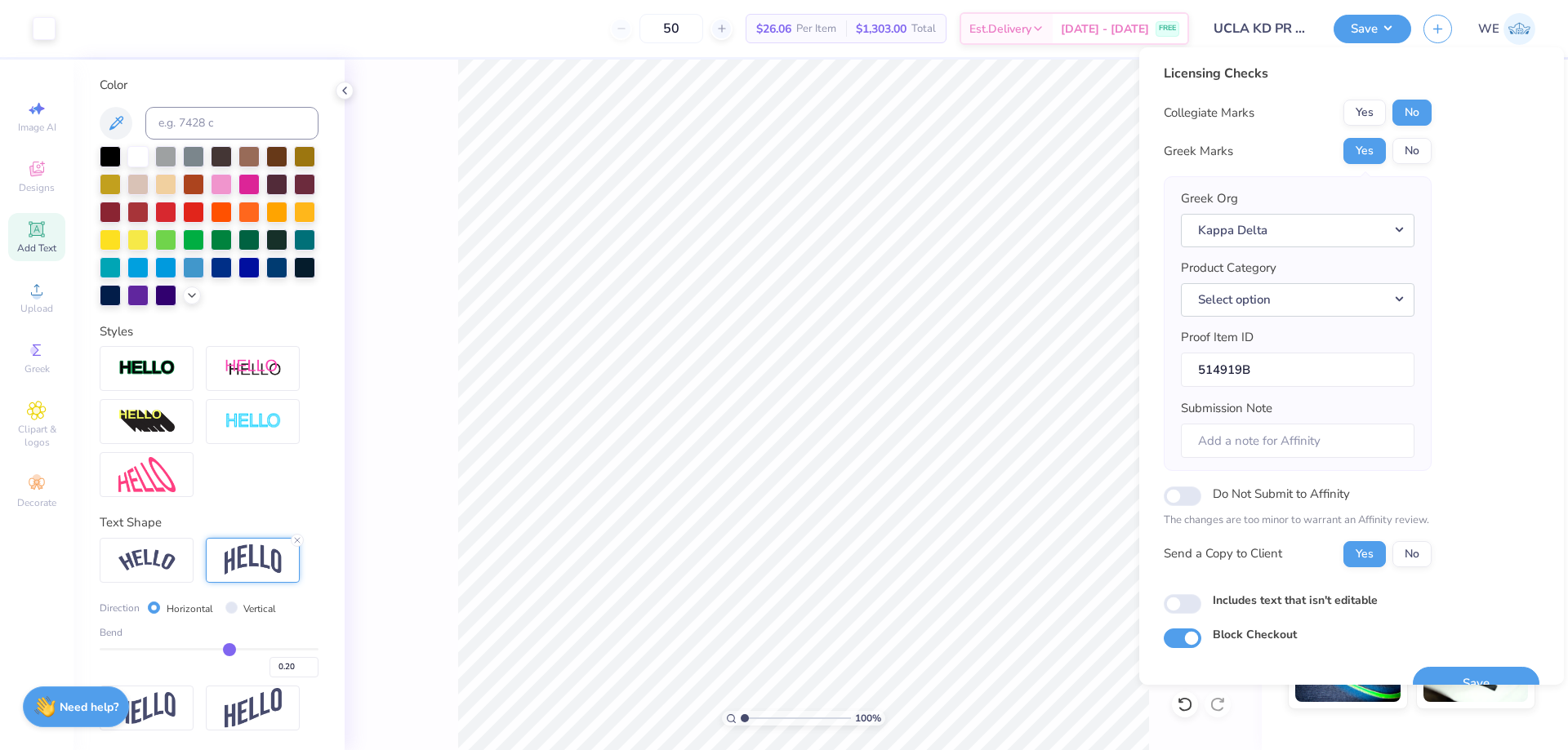
click at [1171, 392] on div "Greek Org Kappa Delta Product Category Select option Proof Item ID 514919B Subm…" at bounding box center [1297, 324] width 268 height 294
click at [1163, 614] on div "Licensing Checks Collegiate Marks Yes No Greek Marks Yes No Greek Org Kappa Del…" at bounding box center [1351, 366] width 425 height 637
click at [1185, 602] on input "Includes text that isn't editable" at bounding box center [1183, 604] width 38 height 20
checkbox input "true"
click at [1484, 665] on div "Save" at bounding box center [1476, 673] width 127 height 52
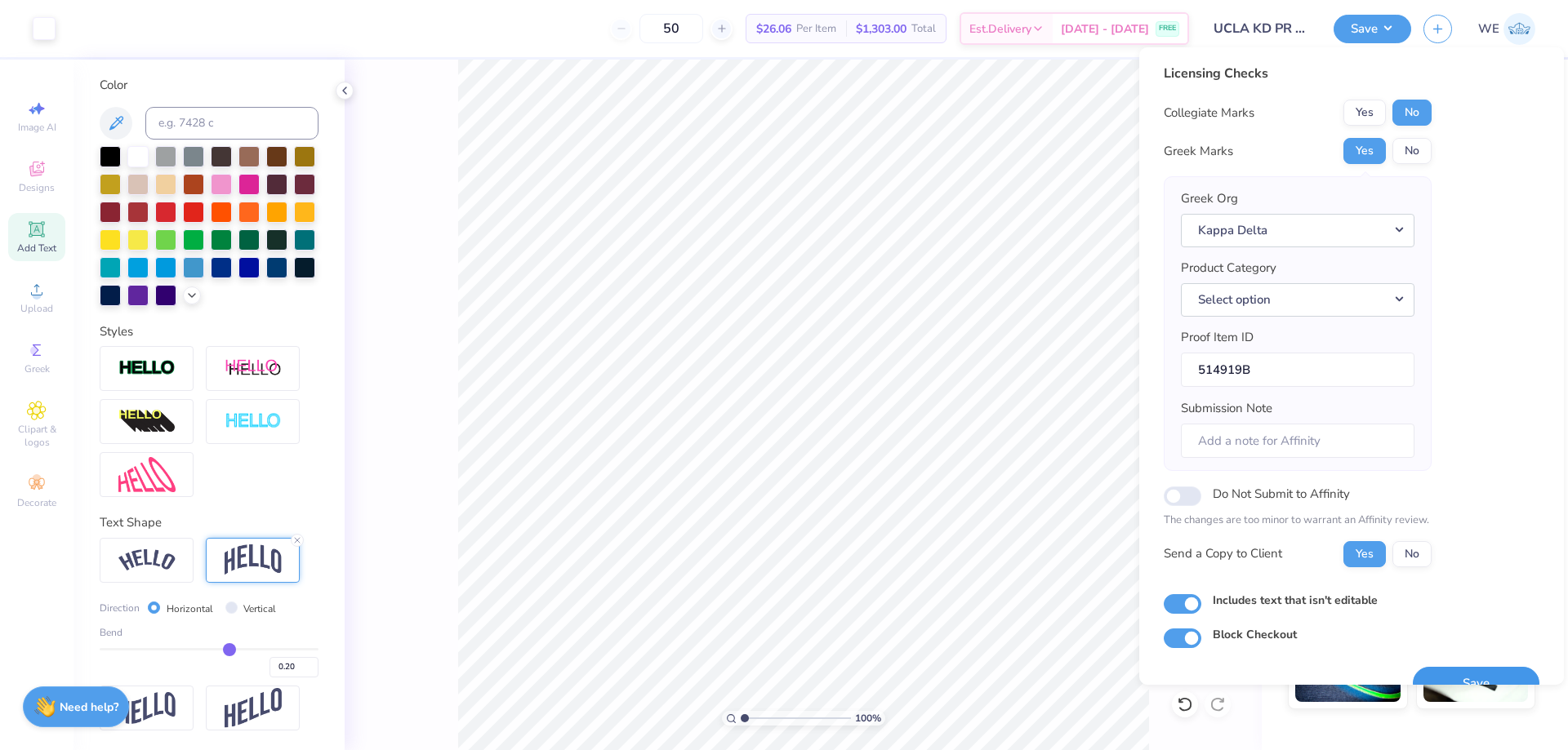
click at [1484, 670] on button "Save" at bounding box center [1476, 683] width 127 height 34
